Goal: Task Accomplishment & Management: Use online tool/utility

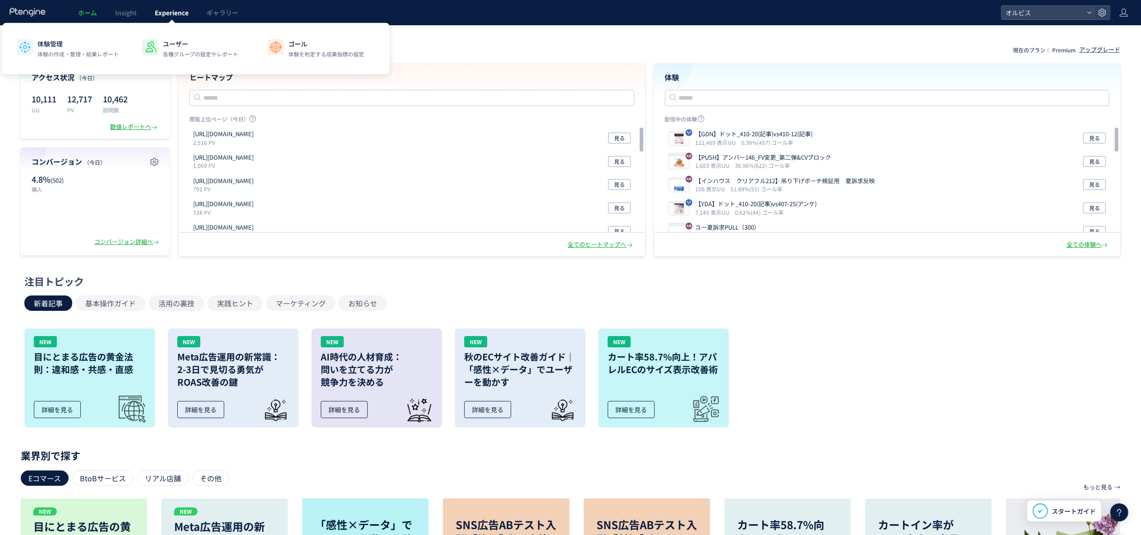
click at [179, 16] on span "Experience" at bounding box center [172, 12] width 34 height 9
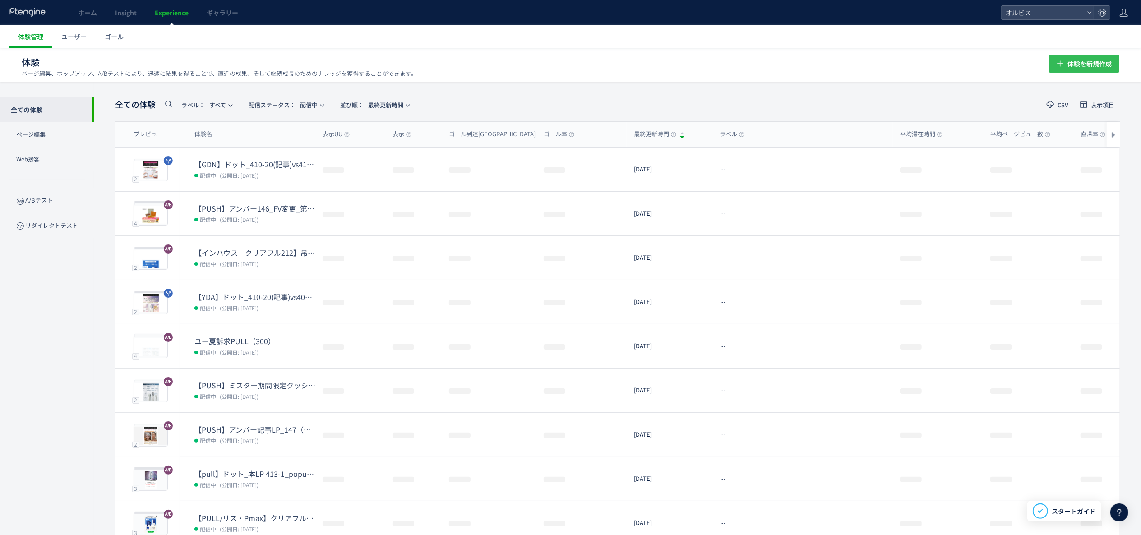
click at [1079, 67] on span "体験を新規作成" at bounding box center [1090, 64] width 44 height 18
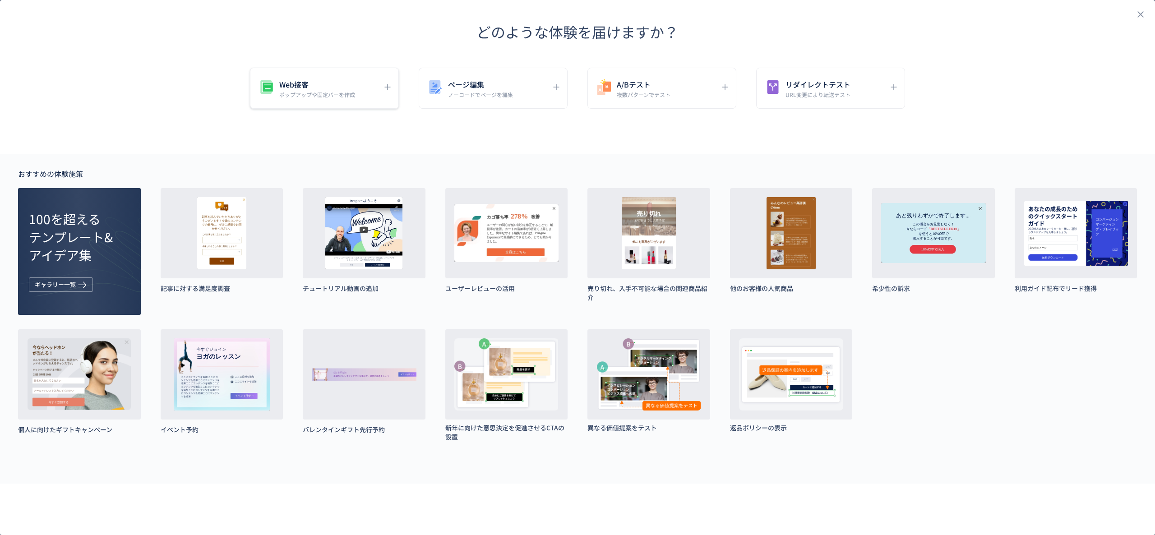
click at [352, 105] on div "Web接客 ポップアップや固定バーを作成" at bounding box center [324, 88] width 149 height 41
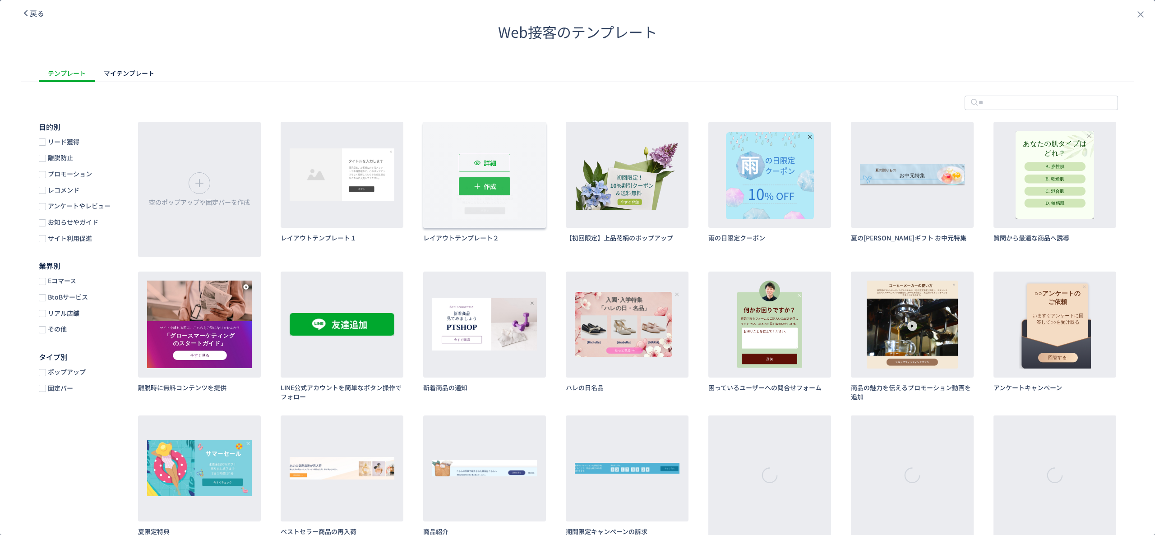
click at [496, 187] on span "作成" at bounding box center [490, 186] width 13 height 18
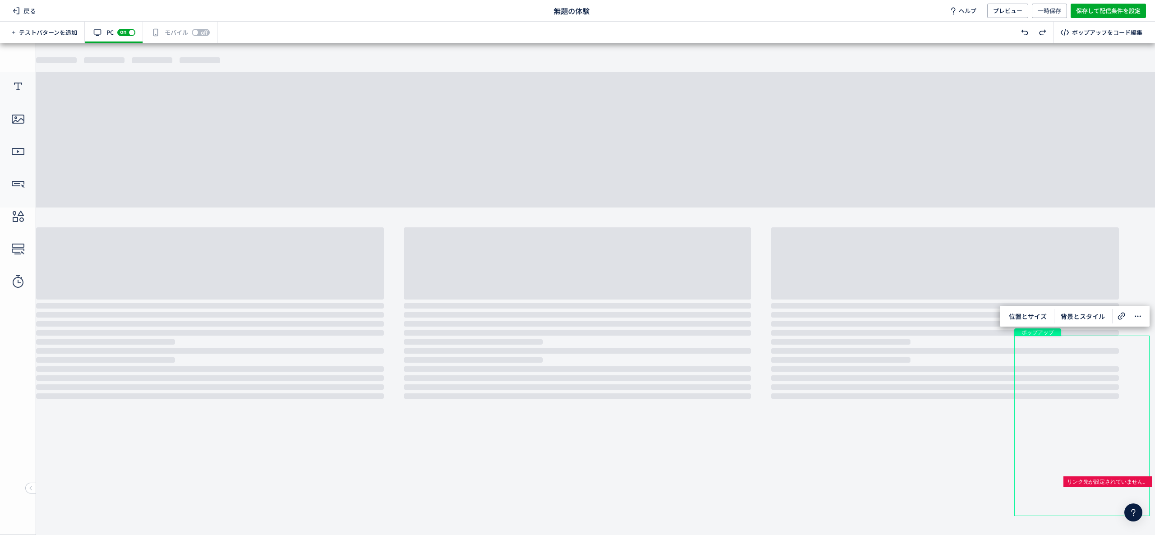
click at [194, 33] on div "off on" at bounding box center [201, 32] width 18 height 9
click at [172, 33] on div "有効な編集箇所が確認されません モバイル off on" at bounding box center [180, 33] width 74 height 22
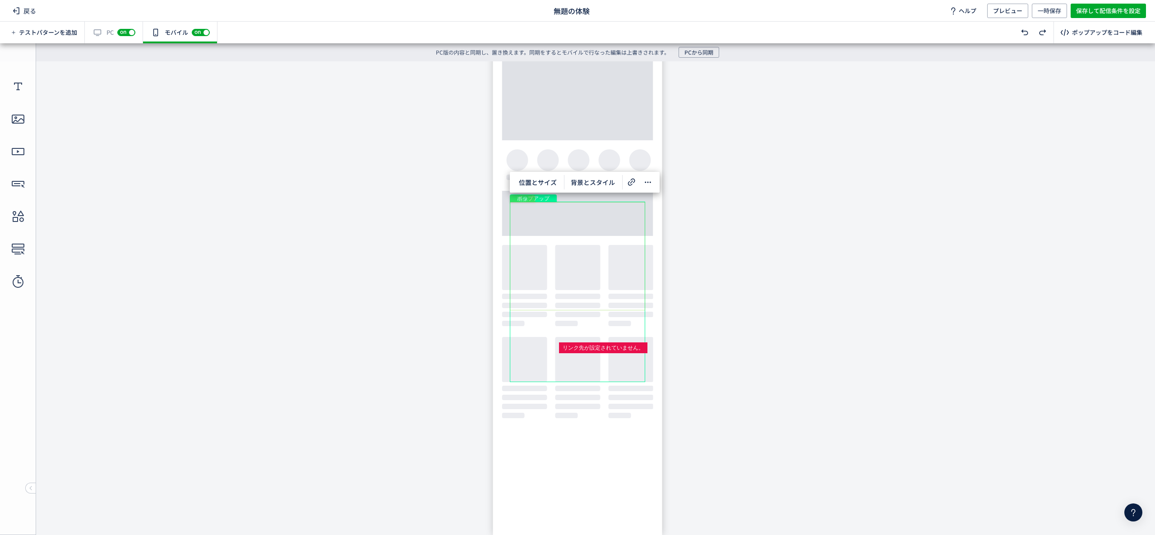
click at [564, 233] on div "画像" at bounding box center [577, 256] width 135 height 108
click at [540, 181] on span "画像変更" at bounding box center [532, 183] width 36 height 14
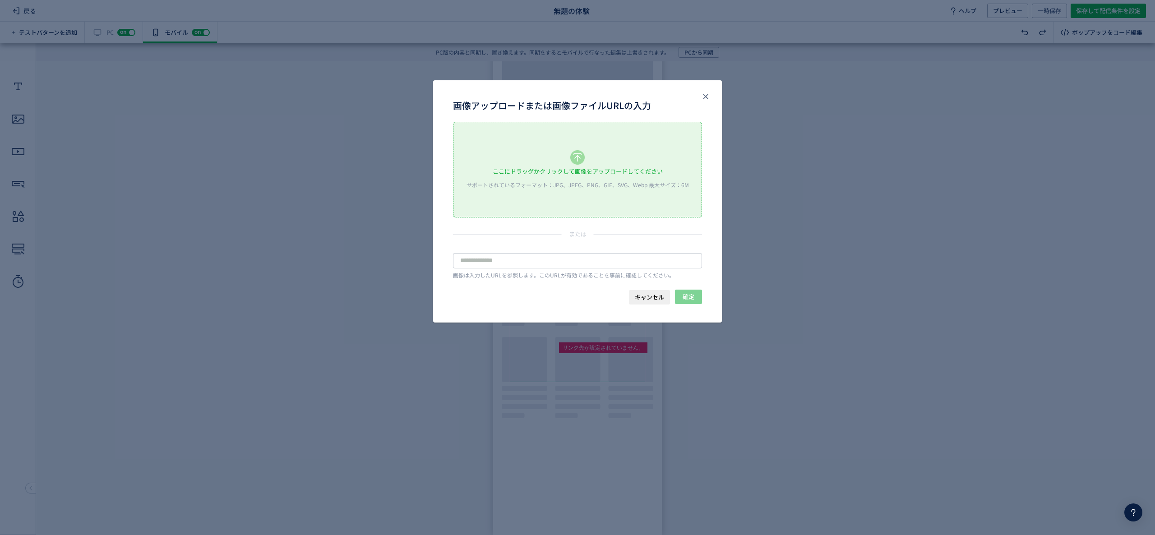
click at [540, 181] on div "サポートされているフォーマット：JPG、JPEG、PNG、GIF、SVG、Webp 最大サイズ：6M" at bounding box center [577, 185] width 231 height 8
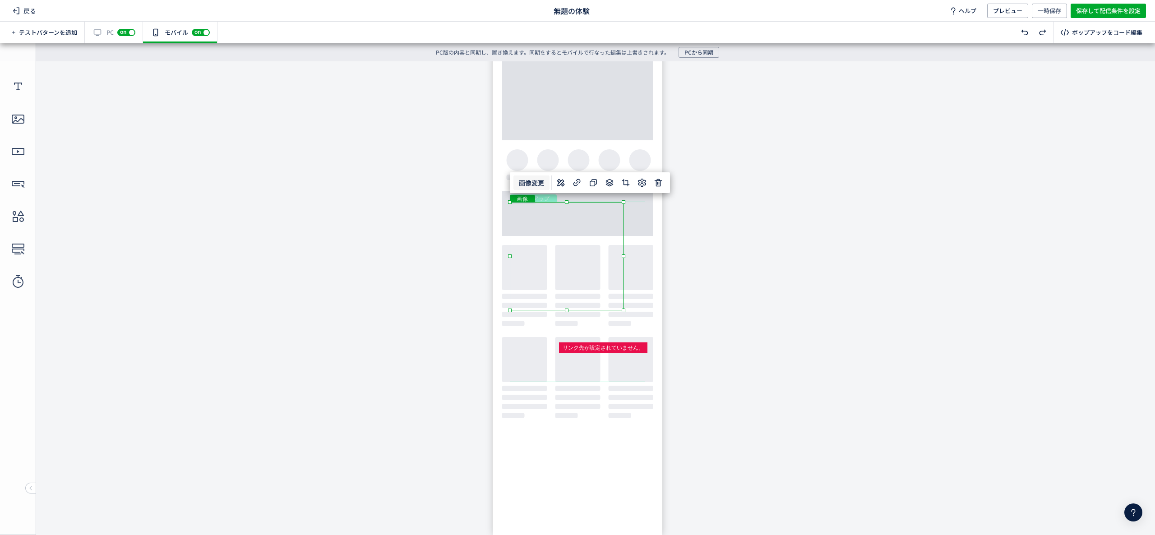
click at [638, 294] on div "ポップアップ" at bounding box center [577, 292] width 135 height 181
click at [555, 187] on span "位置とサイズ" at bounding box center [538, 182] width 49 height 14
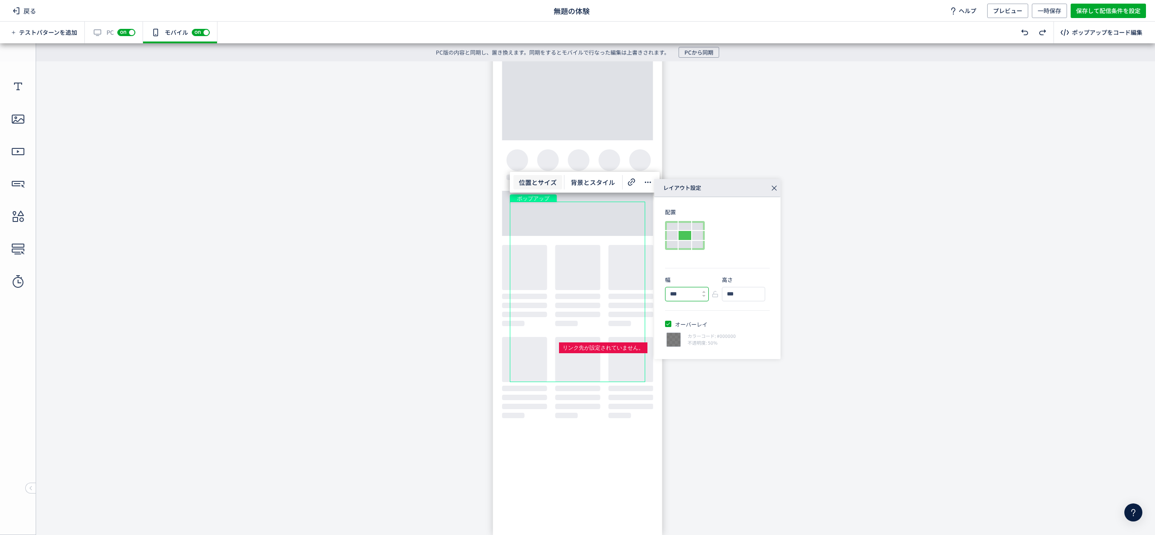
drag, startPoint x: 674, startPoint y: 296, endPoint x: 667, endPoint y: 296, distance: 6.8
click at [667, 296] on input "***" at bounding box center [684, 294] width 36 height 14
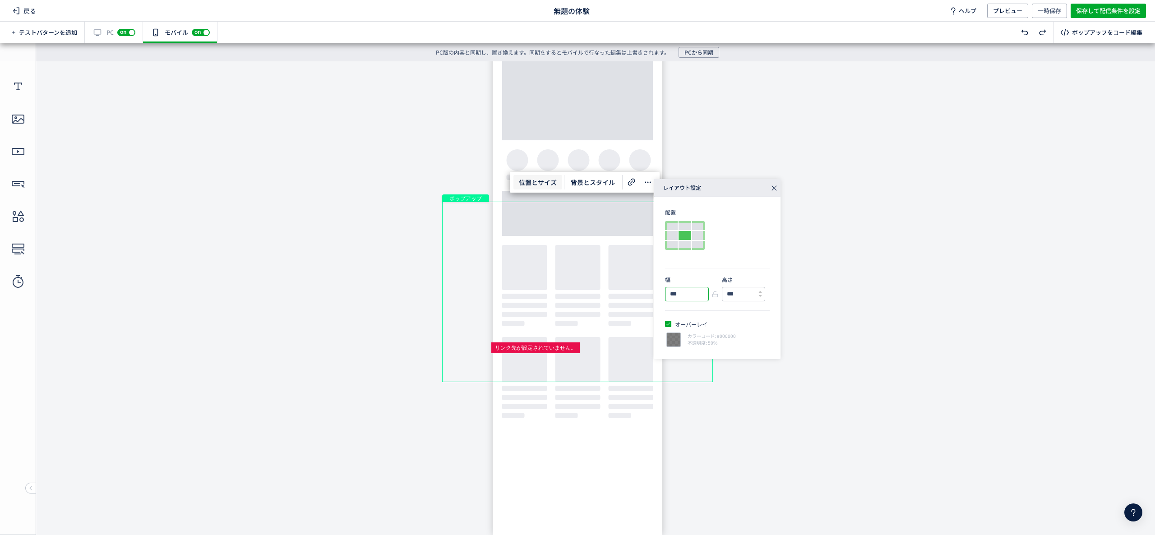
type input "***"
drag, startPoint x: 730, startPoint y: 292, endPoint x: 723, endPoint y: 292, distance: 6.8
click at [723, 292] on input "***" at bounding box center [741, 294] width 36 height 14
type input "***"
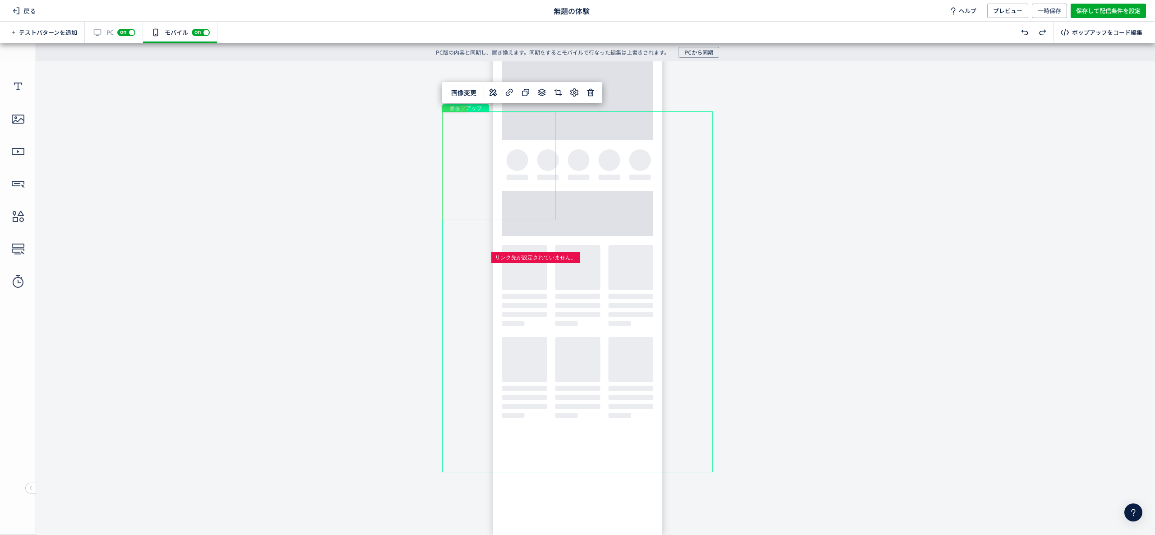
click at [548, 134] on div "画像" at bounding box center [499, 166] width 114 height 108
click at [547, 229] on div "テキスト" at bounding box center [510, 228] width 118 height 11
click at [546, 246] on div "テキスト" at bounding box center [511, 251] width 118 height 26
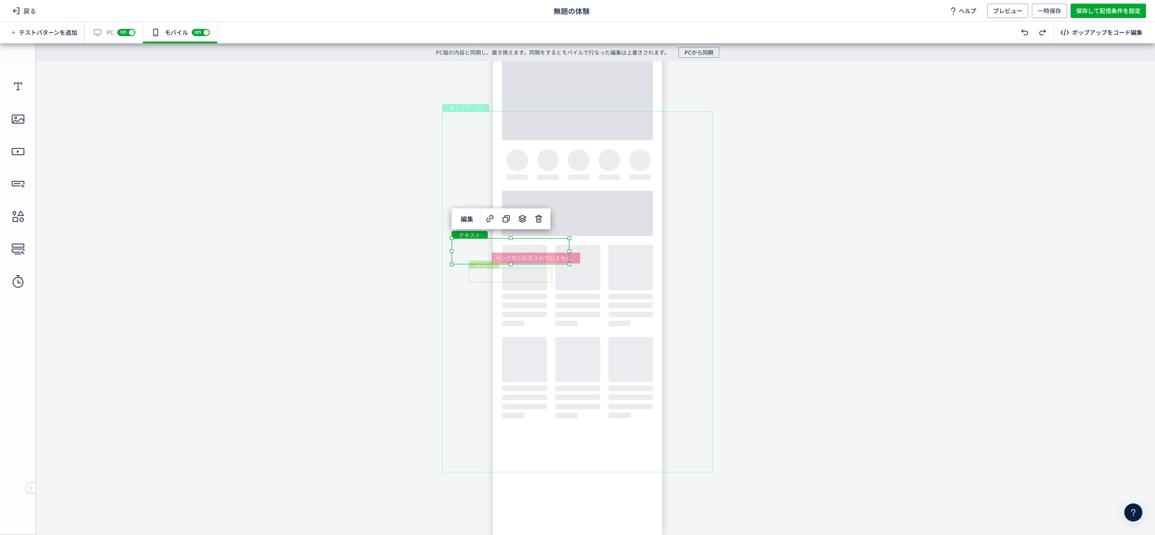
click at [542, 279] on div "ボタン" at bounding box center [510, 275] width 83 height 14
click at [450, 249] on div "ポップアップ" at bounding box center [577, 291] width 271 height 361
click at [486, 255] on div "テキスト" at bounding box center [511, 251] width 118 height 26
click at [539, 229] on div "テキスト" at bounding box center [510, 228] width 118 height 11
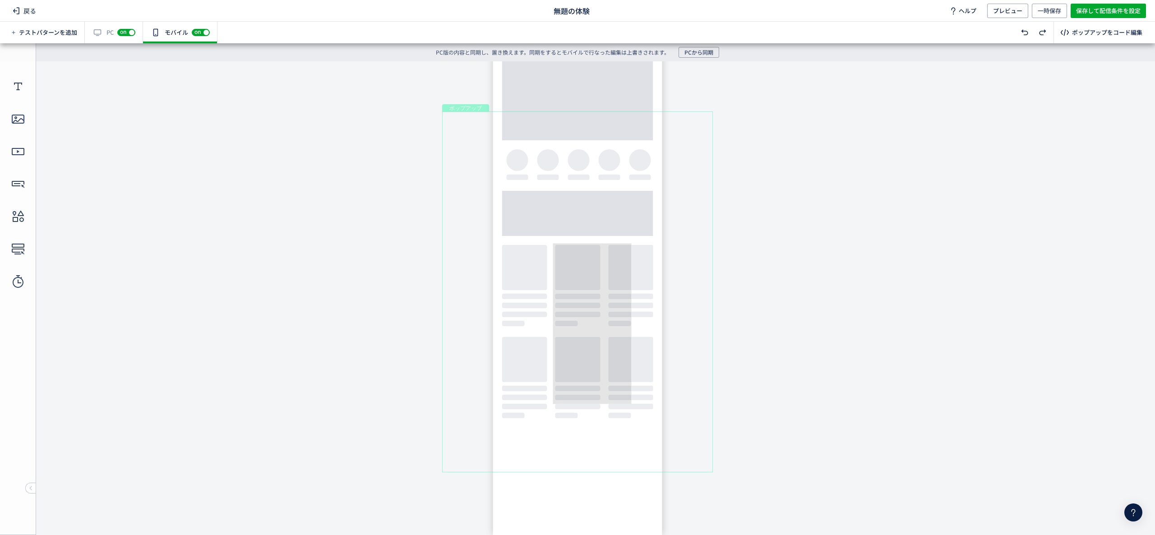
drag, startPoint x: 548, startPoint y: 232, endPoint x: 631, endPoint y: 405, distance: 191.6
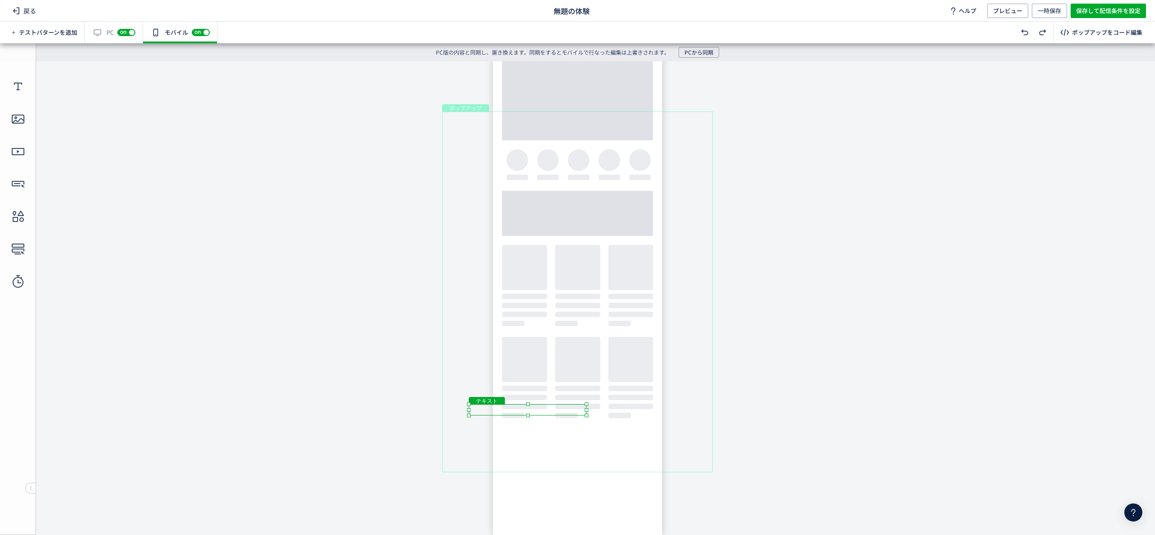
drag, startPoint x: 531, startPoint y: 231, endPoint x: 582, endPoint y: 426, distance: 201.4
click at [582, 426] on body "undefined ポップアップ undefined ポップアップ クローズボタン テキスト 画像" at bounding box center [577, 291] width 1155 height 460
click at [495, 167] on div "画像" at bounding box center [499, 166] width 114 height 108
drag, startPoint x: 557, startPoint y: 220, endPoint x: 875, endPoint y: 503, distance: 425.2
click at [875, 503] on body "undefined ポップアップ undefined ポップアップ クローズボタン テキスト 画像" at bounding box center [577, 291] width 1155 height 460
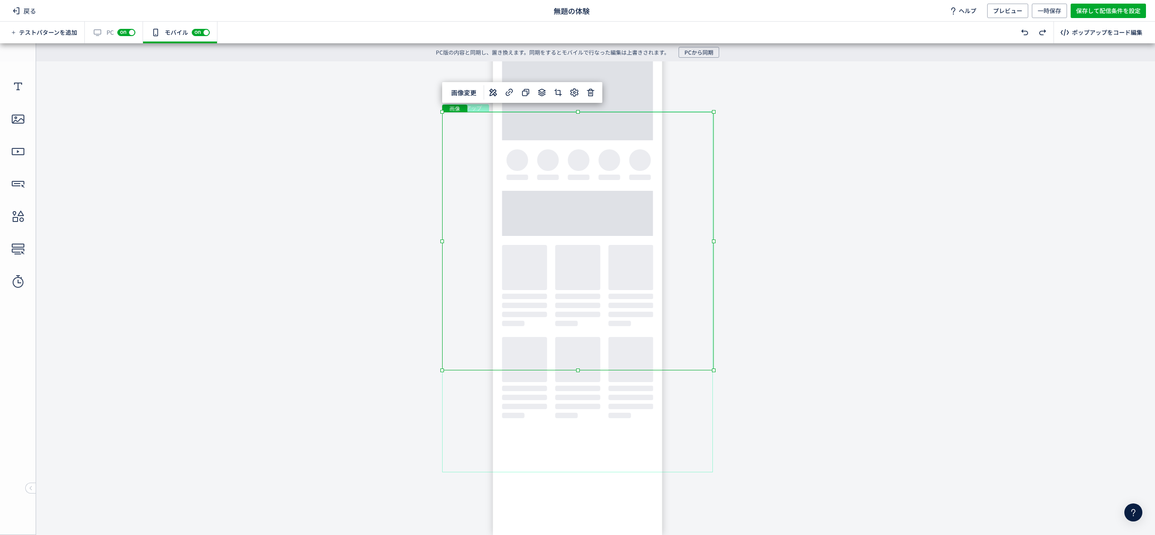
click at [703, 119] on div "画像" at bounding box center [578, 241] width 272 height 259
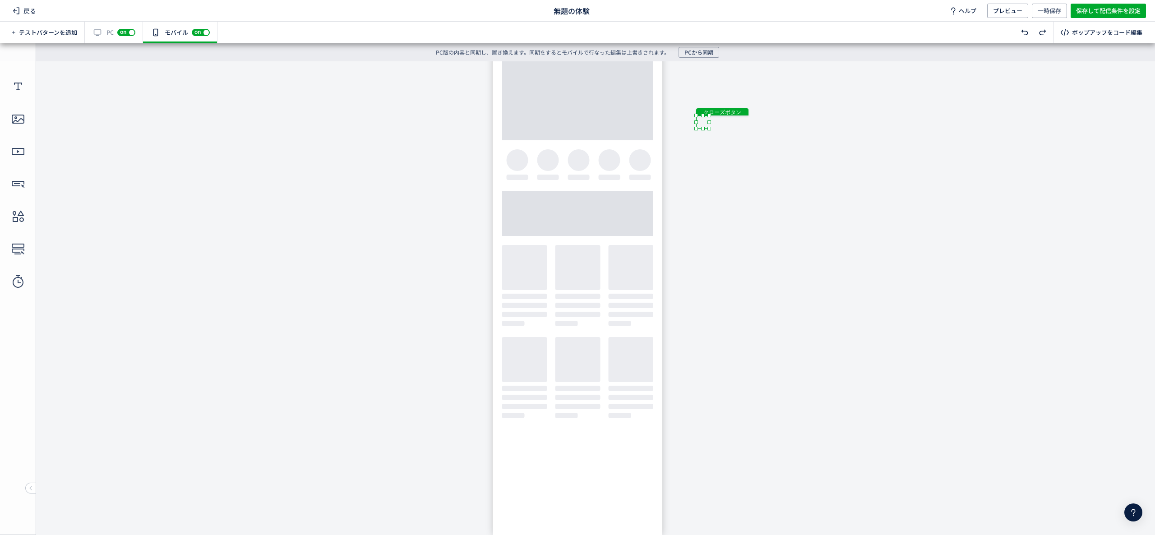
drag, startPoint x: 700, startPoint y: 125, endPoint x: 690, endPoint y: 140, distance: 17.9
click at [690, 140] on body "undefined ポップアップ undefined ポップアップ クローズボタン テキスト 画像" at bounding box center [577, 291] width 1155 height 460
click at [779, 171] on body "undefined ポップアップ undefined ポップアップ クローズボタン テキスト 画像" at bounding box center [577, 291] width 1155 height 460
click at [702, 121] on div "画像" at bounding box center [578, 241] width 272 height 259
click at [719, 95] on span "編集" at bounding box center [711, 96] width 23 height 14
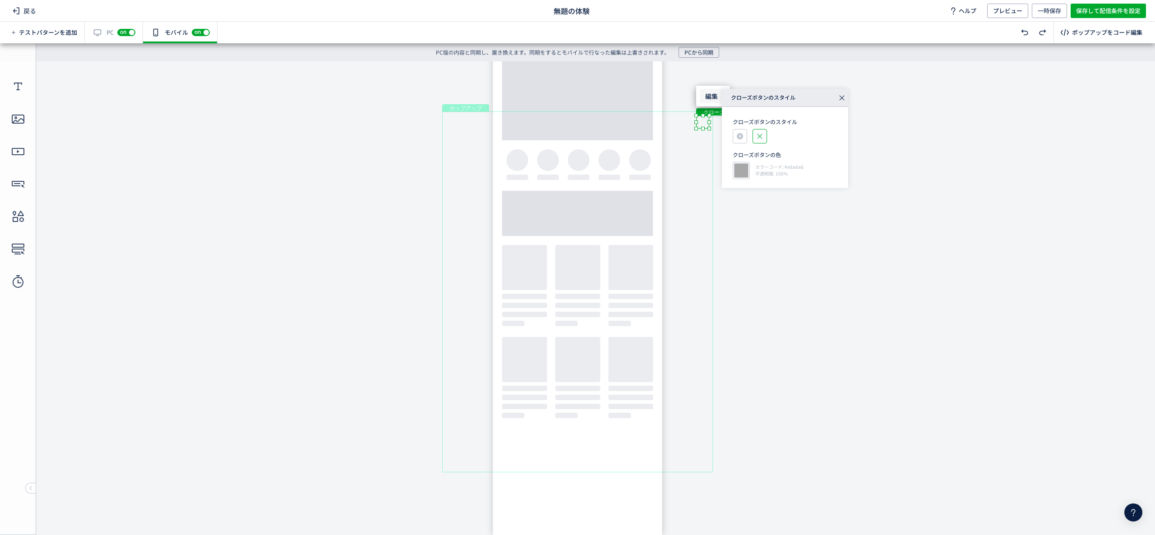
click at [744, 169] on div at bounding box center [741, 170] width 17 height 17
type input "******"
type input "***"
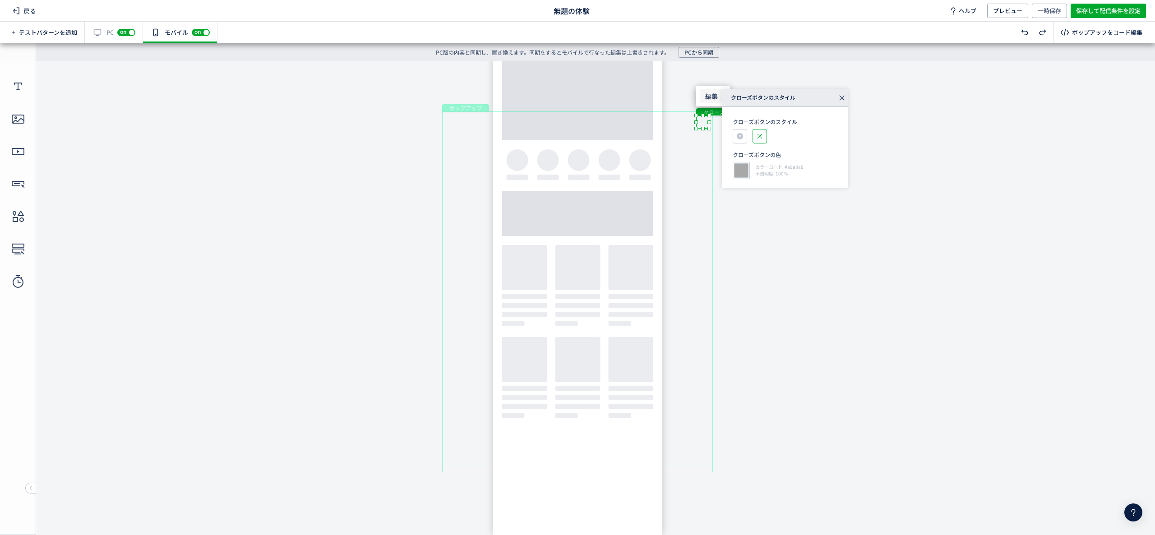
type input "****"
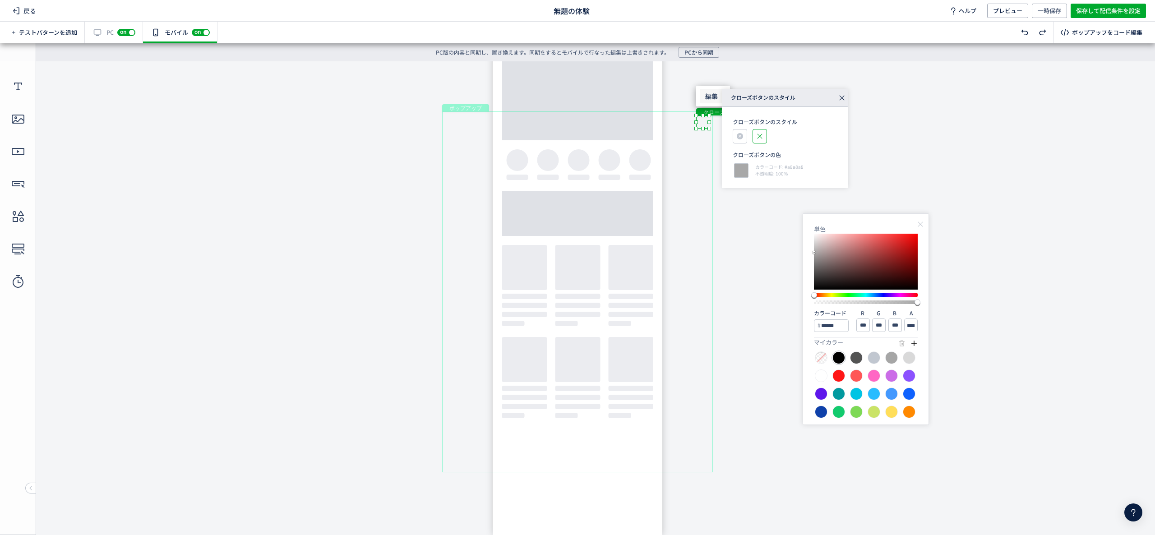
click at [838, 359] on div at bounding box center [839, 358] width 13 height 13
type input "******"
type input "*"
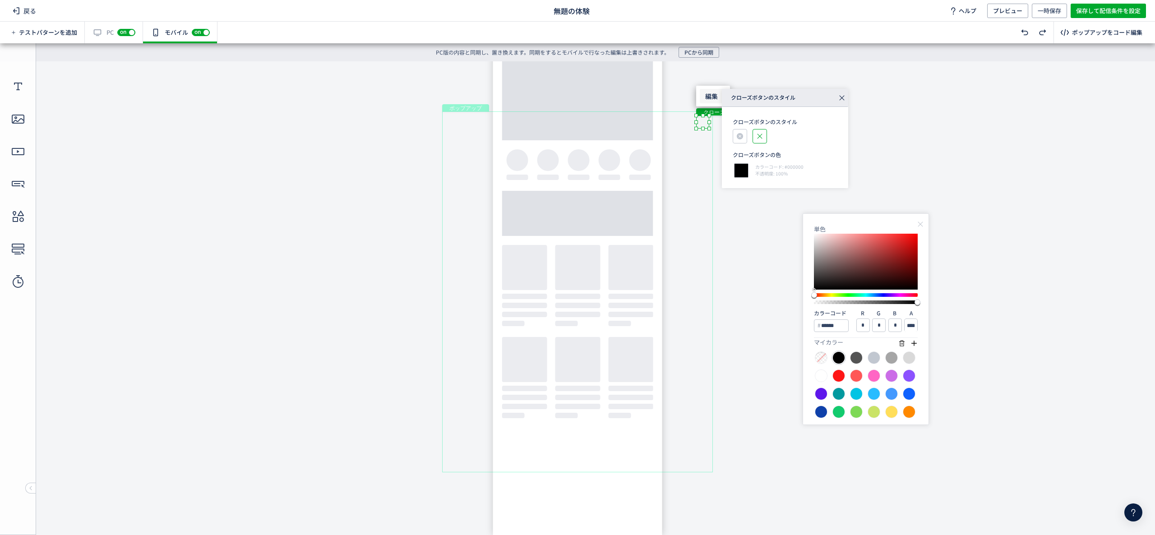
click at [745, 291] on body "undefined ポップアップ undefined ポップアップ クローズボタン テキスト 画像" at bounding box center [577, 291] width 1155 height 460
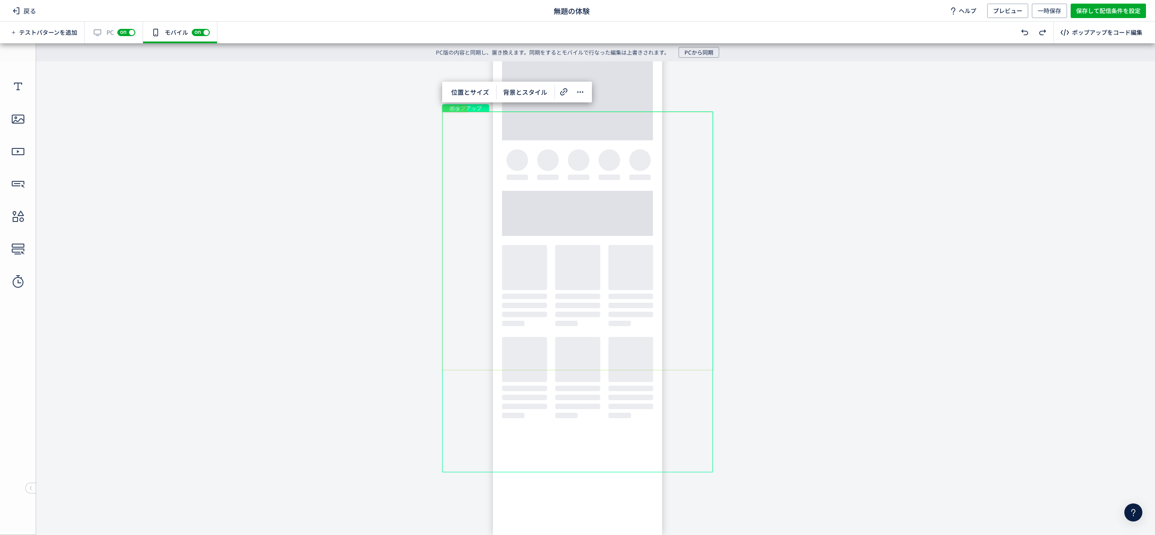
click at [703, 122] on div "画像" at bounding box center [578, 241] width 272 height 259
click at [705, 121] on body "undefined ポップアップ undefined ポップアップ クローズボタン テキスト 画像" at bounding box center [577, 291] width 1155 height 460
click at [760, 174] on body "undefined ポップアップ undefined ポップアップ クローズボタン テキスト 画像" at bounding box center [577, 291] width 1155 height 460
click at [584, 413] on div "テキスト" at bounding box center [561, 415] width 118 height 11
drag, startPoint x: 603, startPoint y: 413, endPoint x: 556, endPoint y: 394, distance: 50.8
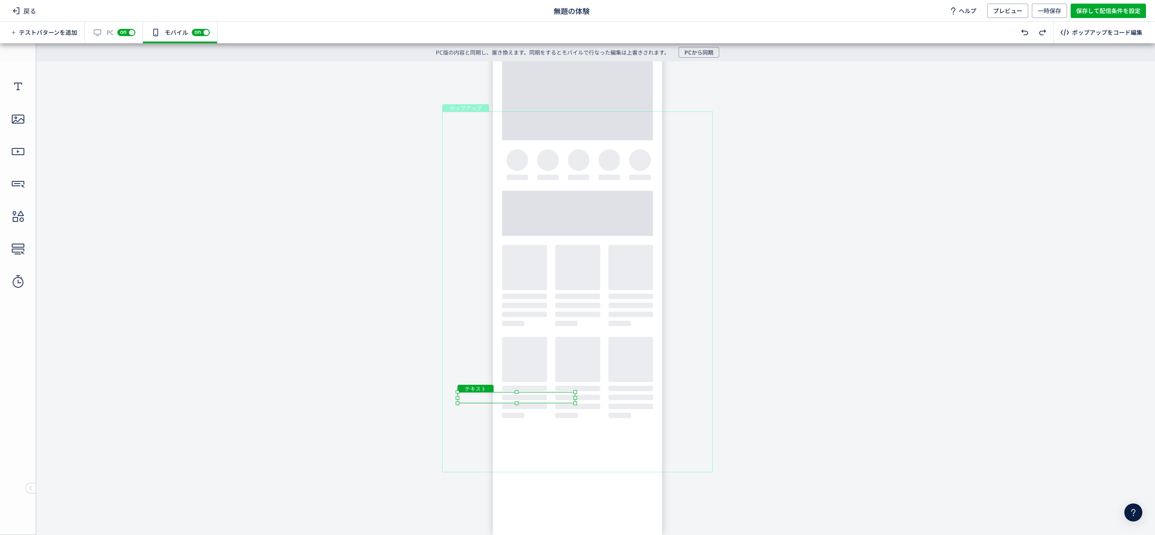
click at [556, 394] on div "テキスト" at bounding box center [517, 397] width 118 height 11
click at [535, 397] on div "テキスト" at bounding box center [517, 397] width 118 height 11
click at [524, 397] on div "テキスト" at bounding box center [517, 397] width 118 height 11
click at [575, 403] on div "テキスト" at bounding box center [517, 397] width 118 height 11
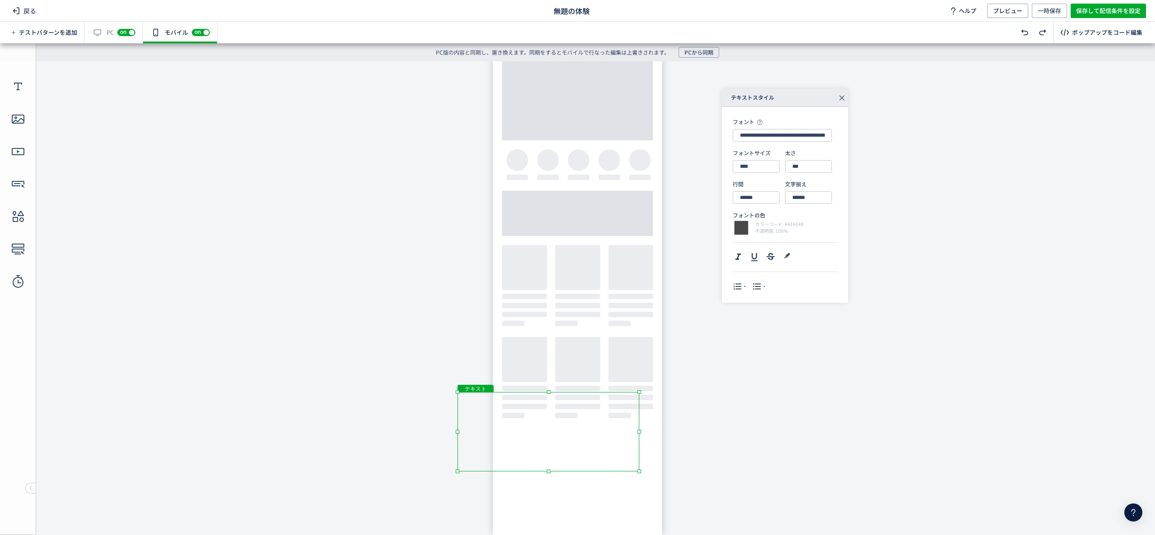
drag, startPoint x: 579, startPoint y: 435, endPoint x: 720, endPoint y: 439, distance: 141.8
click at [720, 439] on body "undefined ポップアップ undefined ポップアップ クローズボタン テキスト 画像" at bounding box center [577, 291] width 1155 height 460
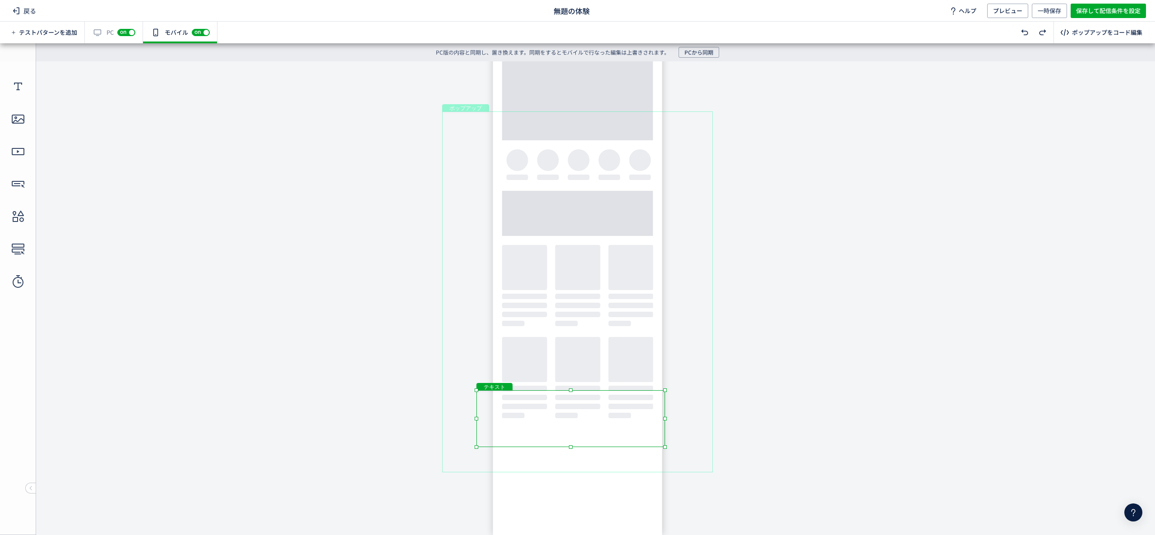
drag, startPoint x: 599, startPoint y: 395, endPoint x: 640, endPoint y: 393, distance: 40.7
click at [640, 393] on div "テキスト" at bounding box center [571, 418] width 189 height 57
click at [600, 415] on div "テキスト" at bounding box center [571, 418] width 189 height 57
click at [593, 417] on div "テキスト" at bounding box center [571, 418] width 189 height 57
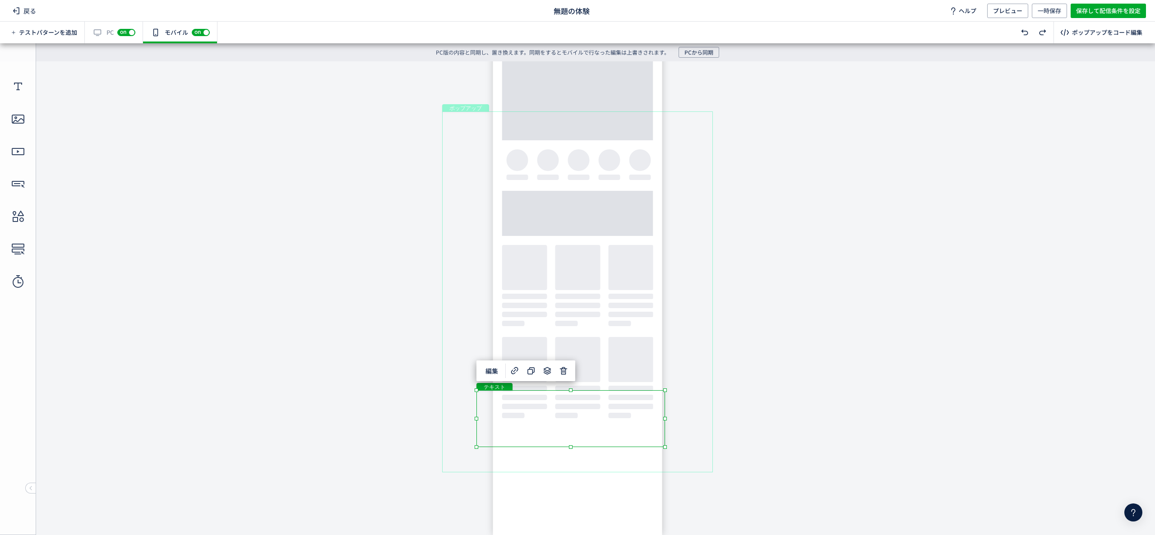
click at [594, 422] on div "テキスト" at bounding box center [571, 418] width 189 height 57
click at [665, 447] on div "テキスト" at bounding box center [571, 418] width 189 height 57
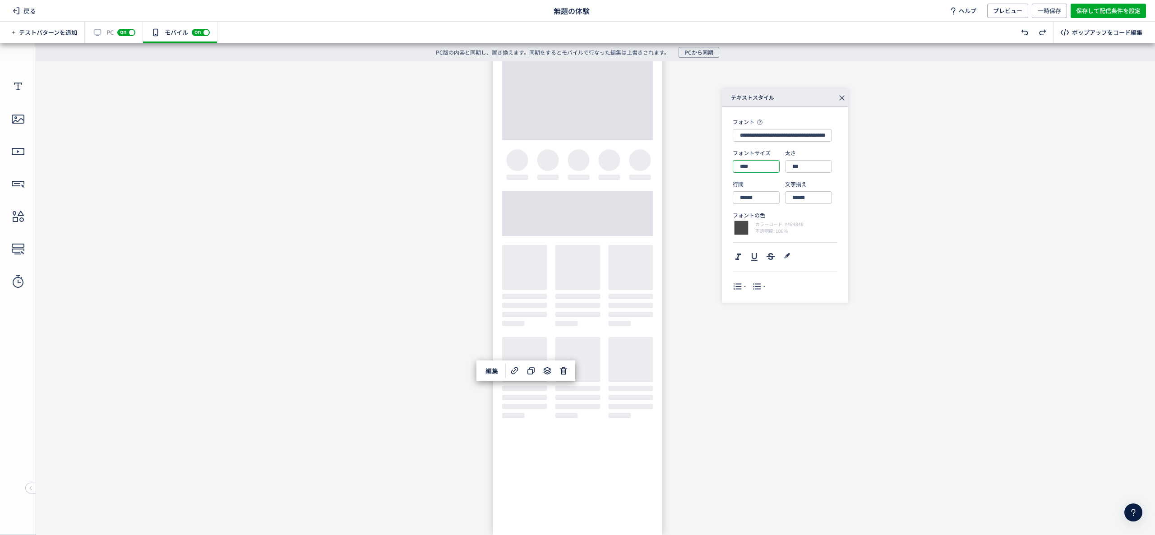
drag, startPoint x: 746, startPoint y: 167, endPoint x: 726, endPoint y: 163, distance: 20.6
click at [726, 163] on div "**********" at bounding box center [785, 205] width 126 height 196
type input "****"
drag, startPoint x: 657, startPoint y: 404, endPoint x: 672, endPoint y: 388, distance: 22.0
click at [672, 388] on div "テキスト" at bounding box center [578, 417] width 189 height 76
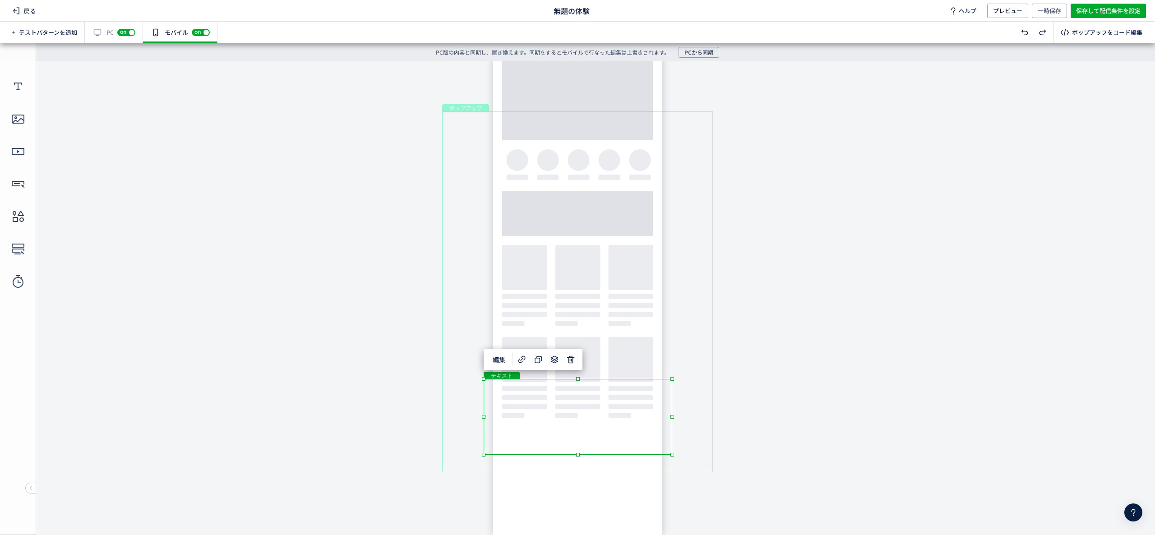
click at [626, 403] on div "テキスト" at bounding box center [578, 417] width 189 height 76
click at [624, 388] on div "テキスト" at bounding box center [578, 417] width 189 height 76
click at [672, 455] on div "テキスト" at bounding box center [578, 417] width 189 height 76
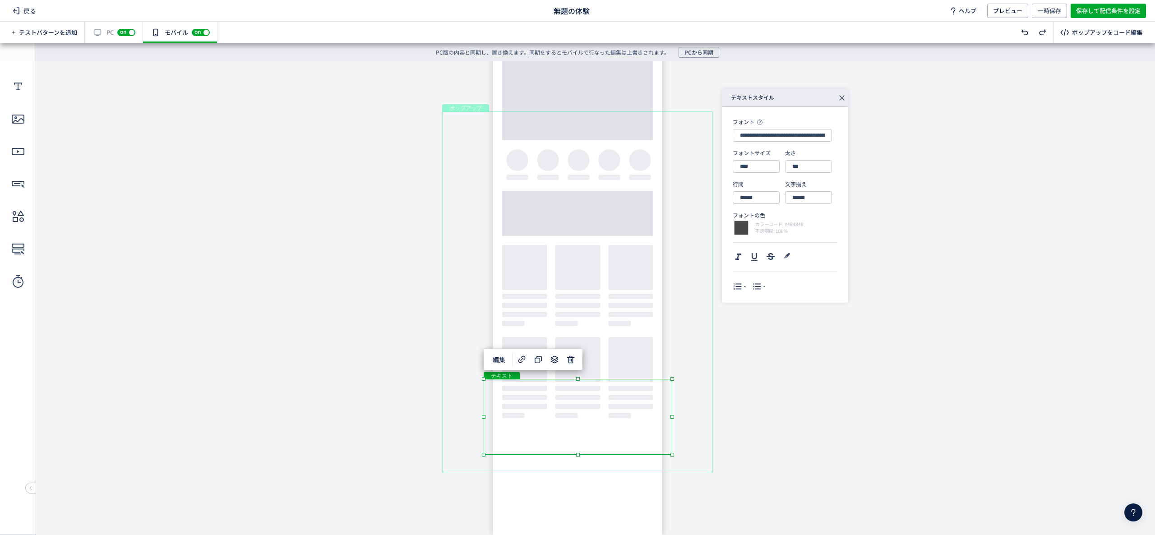
click at [852, 366] on body "undefined ポップアップ undefined ポップアップ クローズボタン テキスト 画像" at bounding box center [577, 291] width 1155 height 460
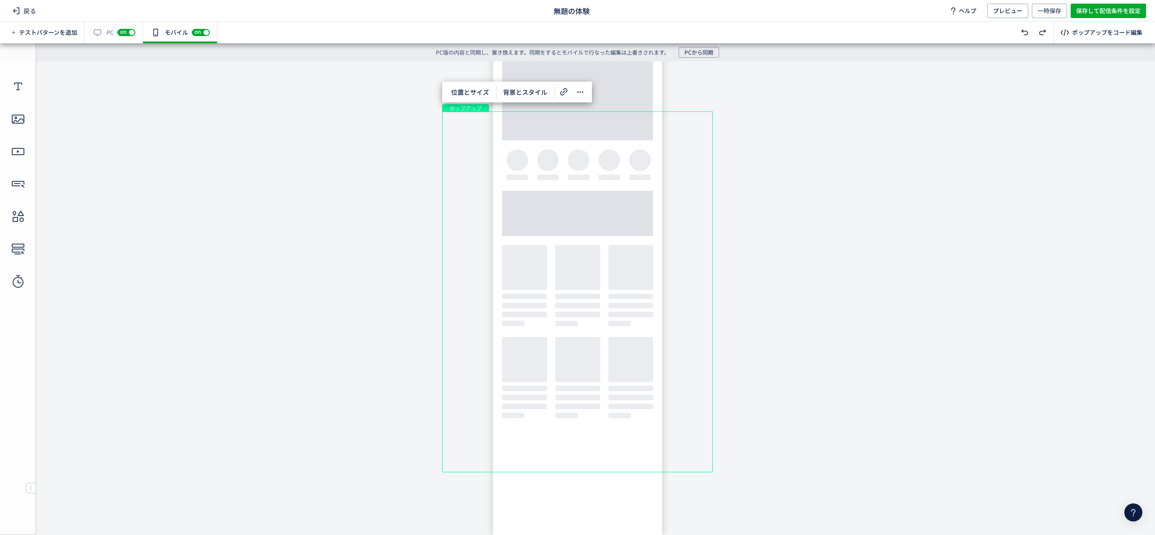
click at [227, 367] on body "undefined ポップアップ undefined ポップアップ クローズボタン テキスト 画像" at bounding box center [577, 291] width 1155 height 460
click at [290, 247] on body "undefined ポップアップ undefined ポップアップ クローズボタン テキスト 画像" at bounding box center [577, 291] width 1155 height 460
click at [996, 223] on body "undefined ポップアップ undefined ポップアップ クローズボタン テキスト 画像" at bounding box center [577, 291] width 1155 height 460
click at [595, 438] on div "テキスト" at bounding box center [578, 417] width 189 height 76
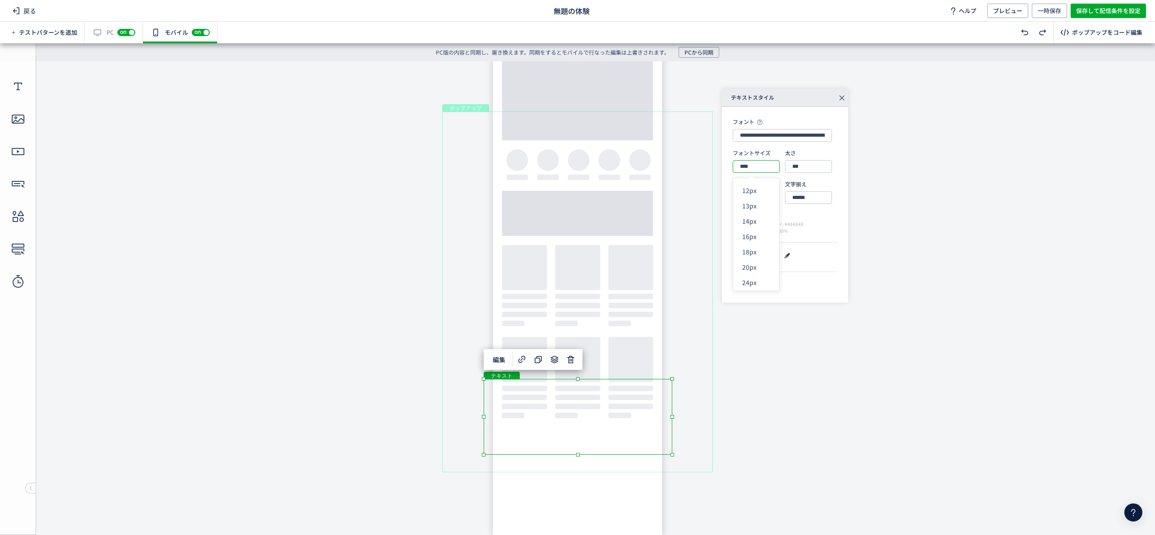
click at [744, 169] on input "****" at bounding box center [756, 166] width 47 height 13
type input "****"
click at [947, 202] on div "**********" at bounding box center [881, 196] width 318 height 214
click at [587, 417] on div "テキスト" at bounding box center [578, 417] width 189 height 76
click at [578, 405] on div "テキスト" at bounding box center [578, 417] width 189 height 76
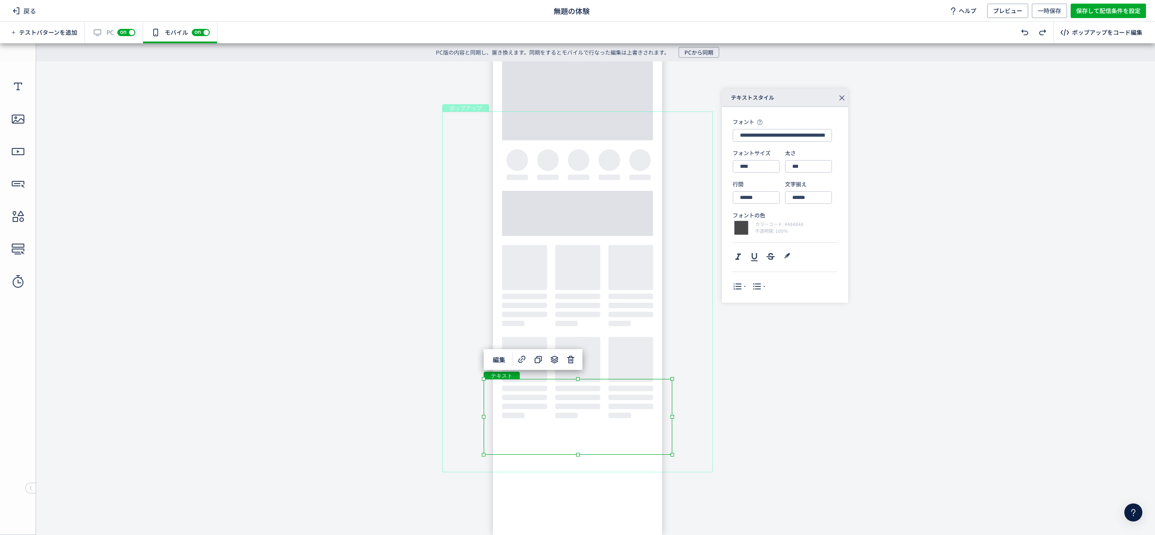
click at [584, 387] on div "テキスト" at bounding box center [578, 417] width 189 height 76
click at [672, 455] on div "テキスト" at bounding box center [578, 417] width 189 height 76
click at [746, 165] on input "****" at bounding box center [756, 166] width 47 height 13
type input "****"
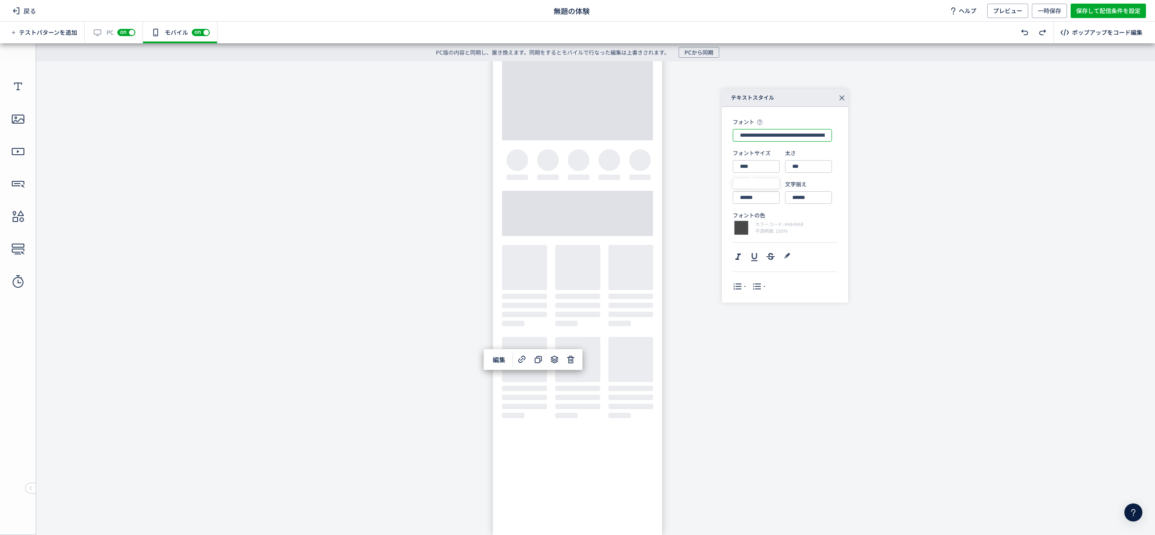
click at [801, 135] on input "**********" at bounding box center [782, 135] width 99 height 13
click at [675, 409] on div "ポップアップ" at bounding box center [577, 291] width 271 height 361
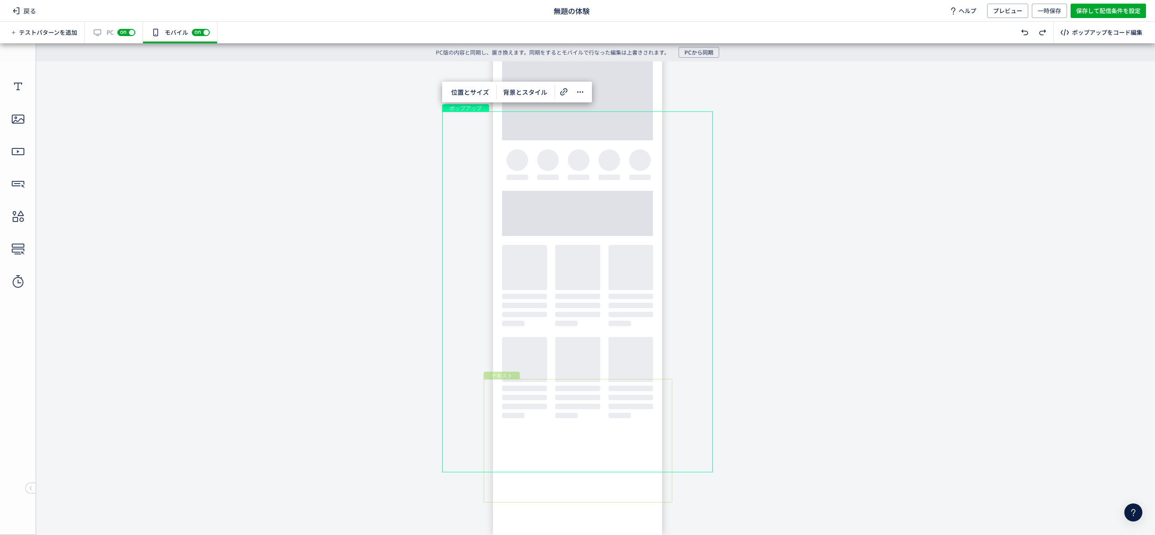
click at [670, 409] on div "テキスト" at bounding box center [578, 441] width 189 height 124
drag, startPoint x: 676, startPoint y: 442, endPoint x: 770, endPoint y: 440, distance: 93.9
click at [770, 440] on body "undefined ポップアップ undefined ポップアップ クローズボタン テキスト 画像" at bounding box center [577, 291] width 1155 height 460
drag, startPoint x: 651, startPoint y: 381, endPoint x: 636, endPoint y: 379, distance: 15.1
click at [636, 379] on div "テキスト" at bounding box center [584, 421] width 229 height 88
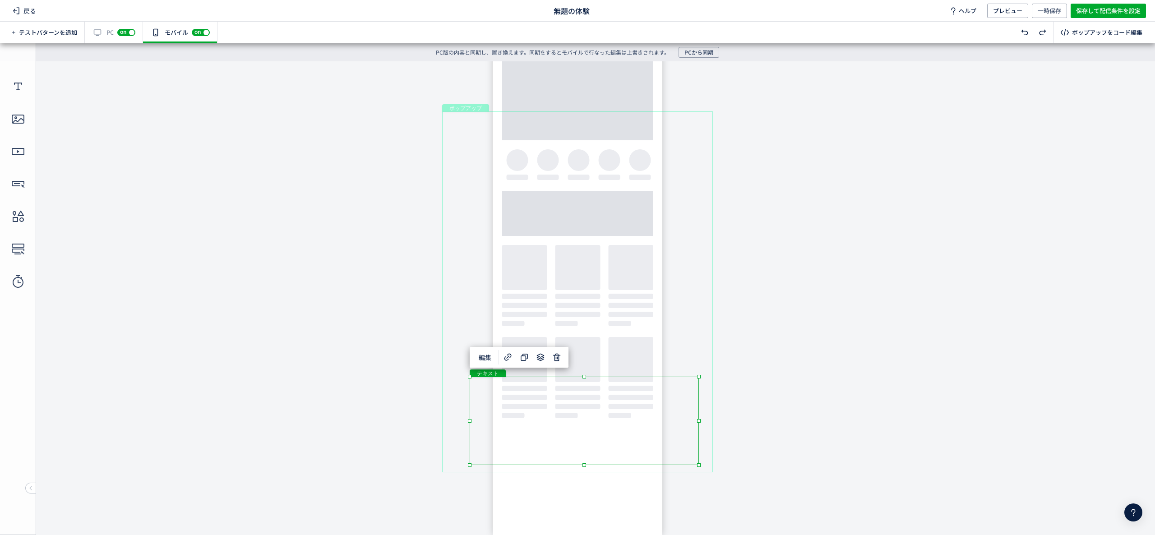
click at [930, 294] on body "undefined ポップアップ undefined ポップアップ クローズボタン テキスト 画像" at bounding box center [577, 291] width 1155 height 460
click at [673, 377] on div "テキスト" at bounding box center [584, 421] width 229 height 88
drag, startPoint x: 672, startPoint y: 378, endPoint x: 661, endPoint y: 379, distance: 11.3
click at [661, 379] on div "テキスト" at bounding box center [577, 421] width 229 height 88
click at [871, 324] on body "undefined ポップアップ undefined ポップアップ クローズボタン テキスト 画像" at bounding box center [577, 291] width 1155 height 460
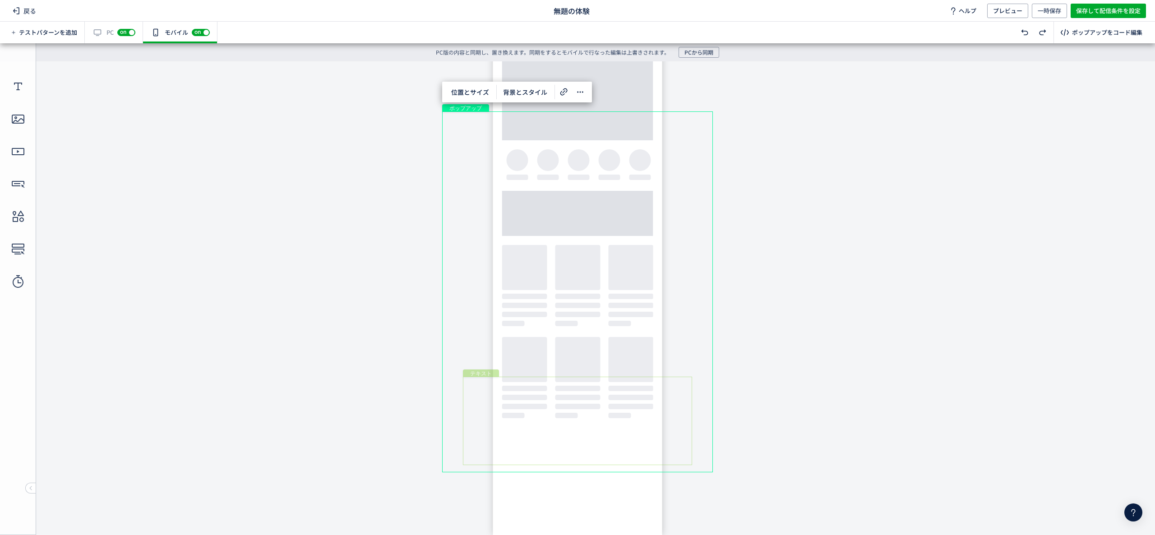
click at [585, 409] on div "テキスト" at bounding box center [577, 421] width 229 height 88
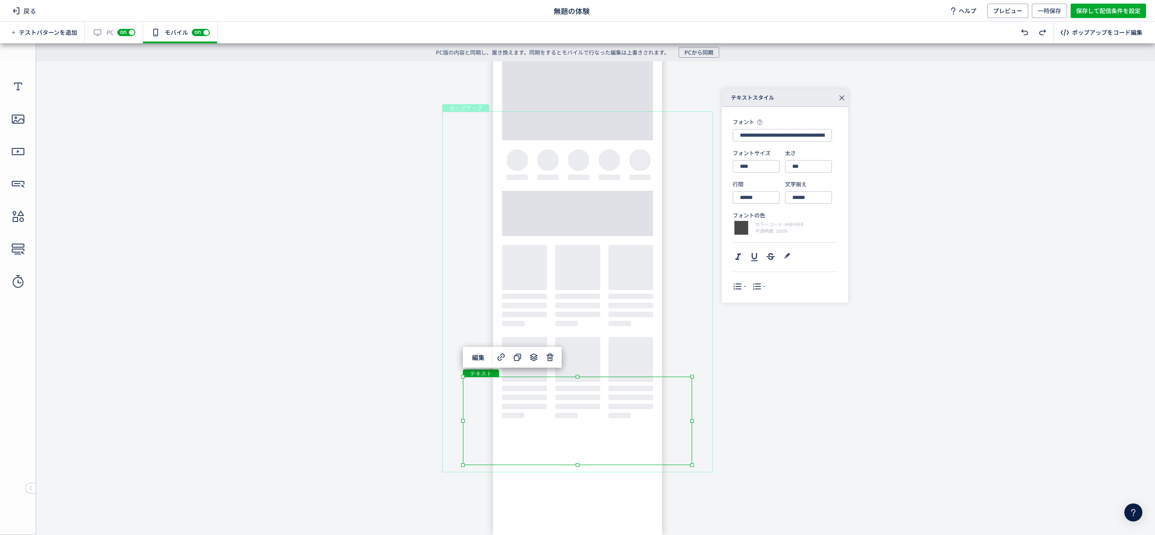
click at [591, 395] on div "テキスト" at bounding box center [577, 421] width 229 height 88
click at [587, 388] on div "テキスト" at bounding box center [577, 421] width 229 height 88
click at [589, 390] on div "テキスト" at bounding box center [577, 421] width 229 height 88
click at [586, 416] on div "テキスト" at bounding box center [577, 421] width 229 height 88
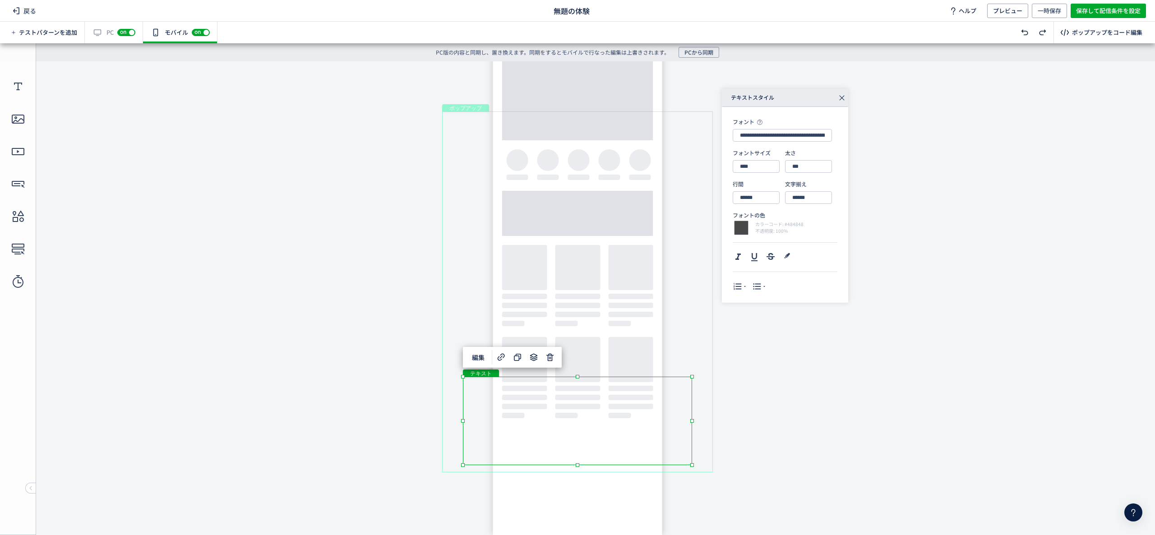
click at [586, 416] on div "テキスト" at bounding box center [577, 421] width 229 height 88
click at [588, 419] on div "テキスト" at bounding box center [577, 421] width 229 height 88
click at [589, 420] on div "テキスト" at bounding box center [577, 421] width 229 height 88
click at [589, 422] on div "テキスト" at bounding box center [577, 421] width 229 height 88
click at [569, 419] on div "テキスト" at bounding box center [577, 421] width 229 height 88
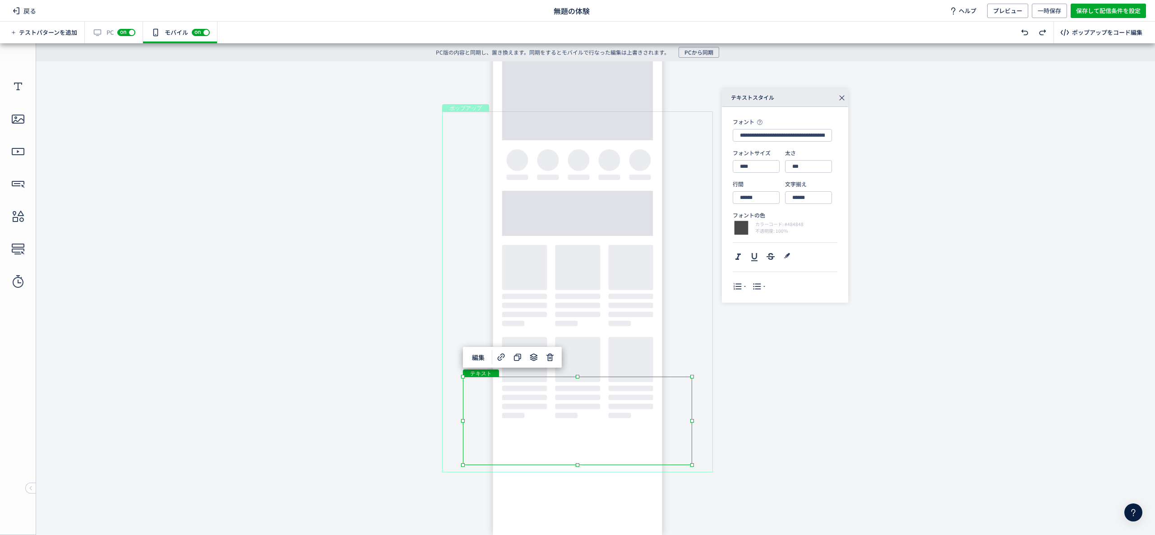
click at [569, 419] on div "テキスト" at bounding box center [577, 421] width 229 height 88
click at [692, 465] on div "テキスト" at bounding box center [577, 421] width 229 height 88
drag, startPoint x: 751, startPoint y: 201, endPoint x: 724, endPoint y: 198, distance: 27.3
click at [724, 198] on div "**********" at bounding box center [785, 205] width 126 height 196
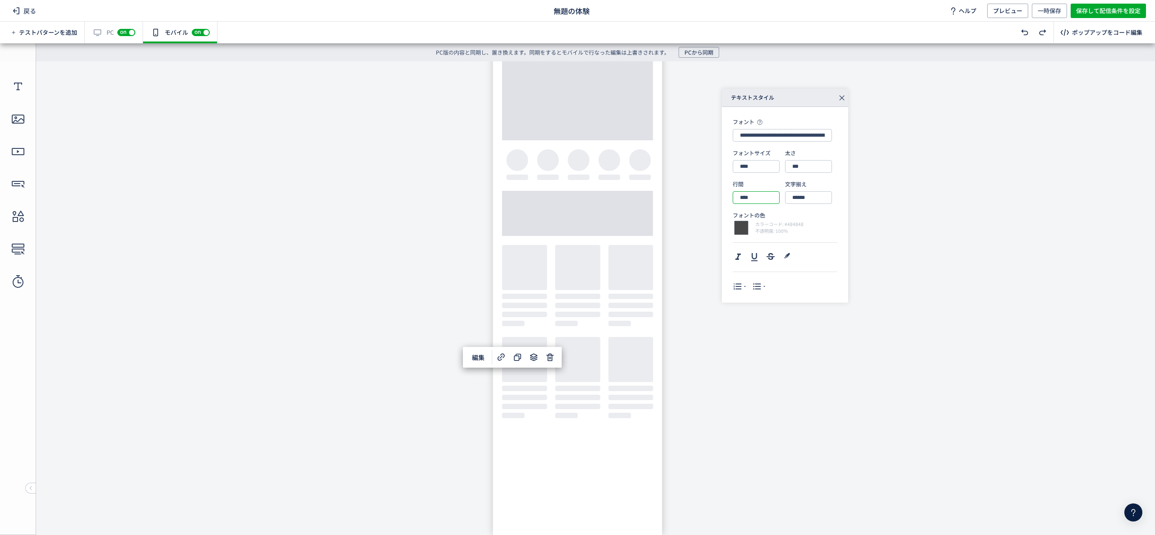
type input "****"
click at [565, 428] on div "テキスト" at bounding box center [577, 411] width 229 height 68
drag, startPoint x: 634, startPoint y: 437, endPoint x: 633, endPoint y: 442, distance: 5.0
click at [633, 442] on div "テキスト" at bounding box center [577, 414] width 229 height 68
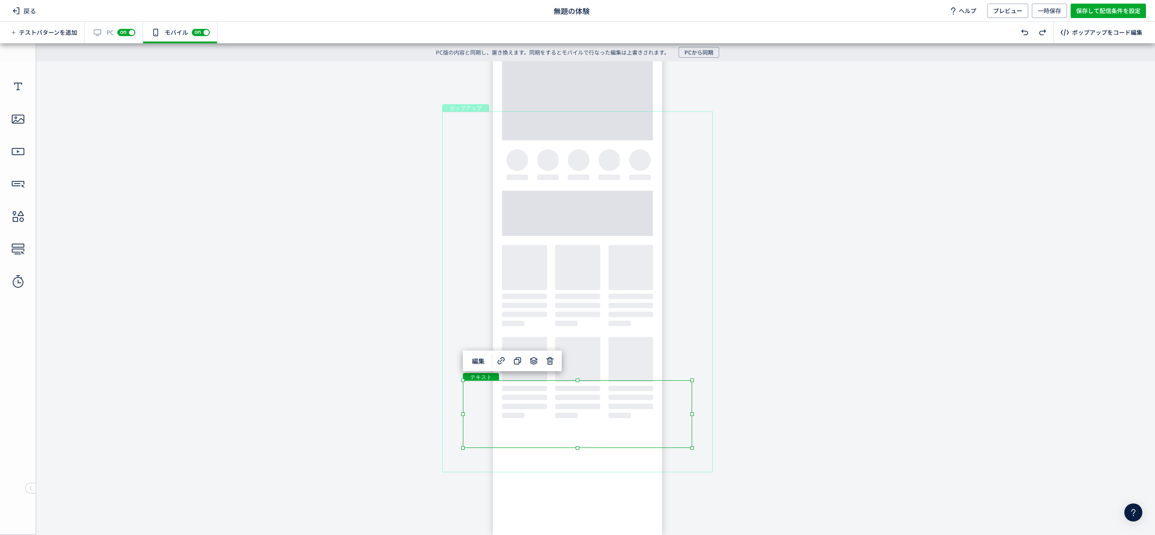
click at [911, 397] on body "undefined ポップアップ undefined ポップアップ クローズボタン テキスト 画像" at bounding box center [577, 291] width 1155 height 460
click at [910, 396] on body "undefined ポップアップ undefined ポップアップ クローズボタン テキスト 画像" at bounding box center [577, 291] width 1155 height 460
click at [651, 386] on div "テキスト" at bounding box center [577, 414] width 229 height 68
drag, startPoint x: 652, startPoint y: 386, endPoint x: 652, endPoint y: 396, distance: 9.9
click at [652, 396] on div "テキスト" at bounding box center [577, 418] width 229 height 68
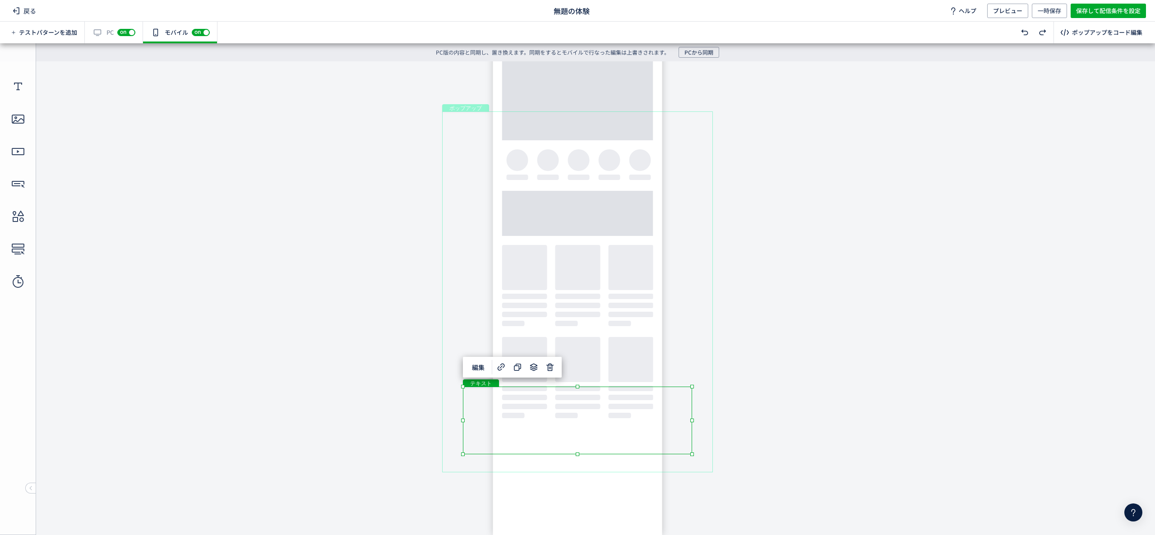
click at [892, 397] on body "undefined ポップアップ undefined ポップアップ クローズボタン テキスト 画像" at bounding box center [577, 291] width 1155 height 460
click at [292, 96] on body "undefined ポップアップ undefined ポップアップ クローズボタン テキスト 画像" at bounding box center [577, 291] width 1155 height 460
click at [1002, 214] on body "undefined ポップアップ undefined ポップアップ クローズボタン テキスト 画像" at bounding box center [577, 291] width 1155 height 460
click at [653, 117] on div "画像" at bounding box center [578, 241] width 272 height 259
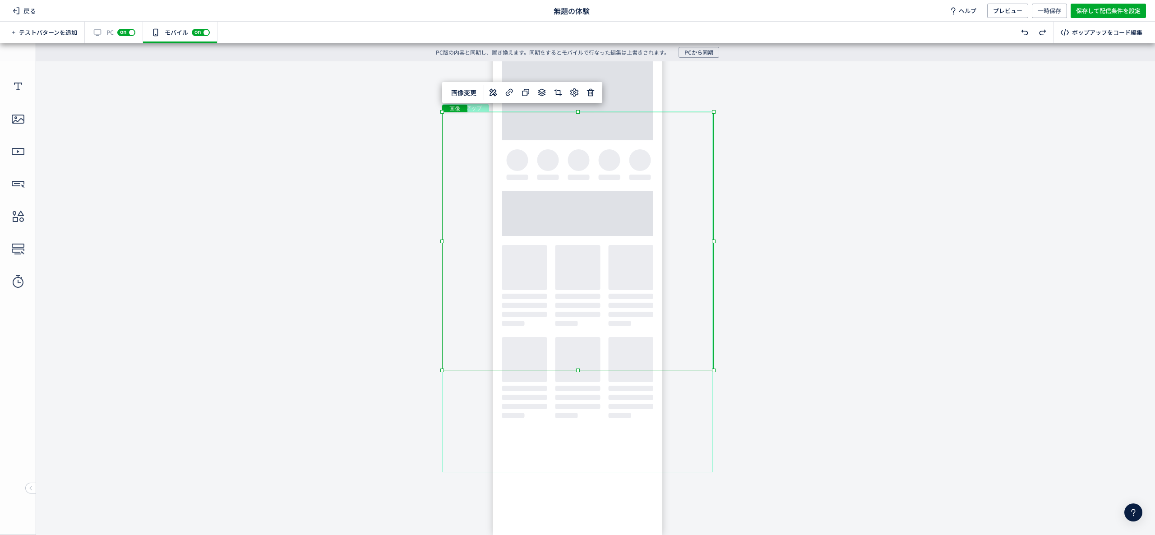
click at [700, 419] on div "ポップアップ" at bounding box center [577, 291] width 271 height 361
click at [520, 95] on span "背景とスタイル" at bounding box center [525, 92] width 55 height 14
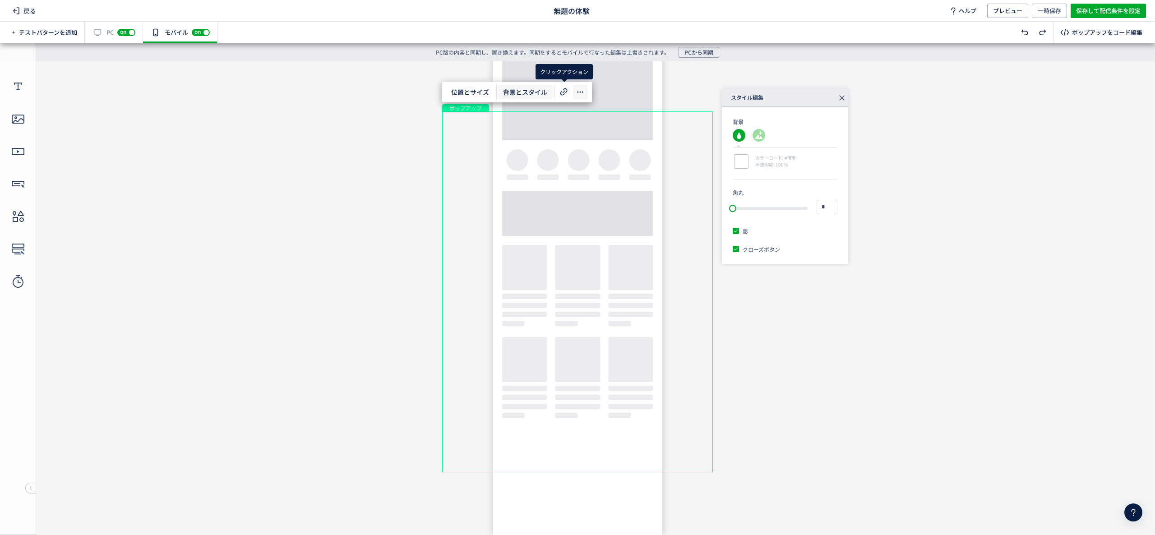
click at [580, 93] on icon at bounding box center [580, 92] width 11 height 11
click at [538, 90] on span "背景とスタイル" at bounding box center [525, 92] width 55 height 14
click at [480, 92] on span "位置とサイズ" at bounding box center [470, 92] width 49 height 14
click at [501, 90] on span "背景とスタイル" at bounding box center [525, 92] width 55 height 14
click at [1019, 366] on body "undefined ポップアップ undefined ポップアップ クローズボタン テキスト 画像" at bounding box center [577, 291] width 1155 height 460
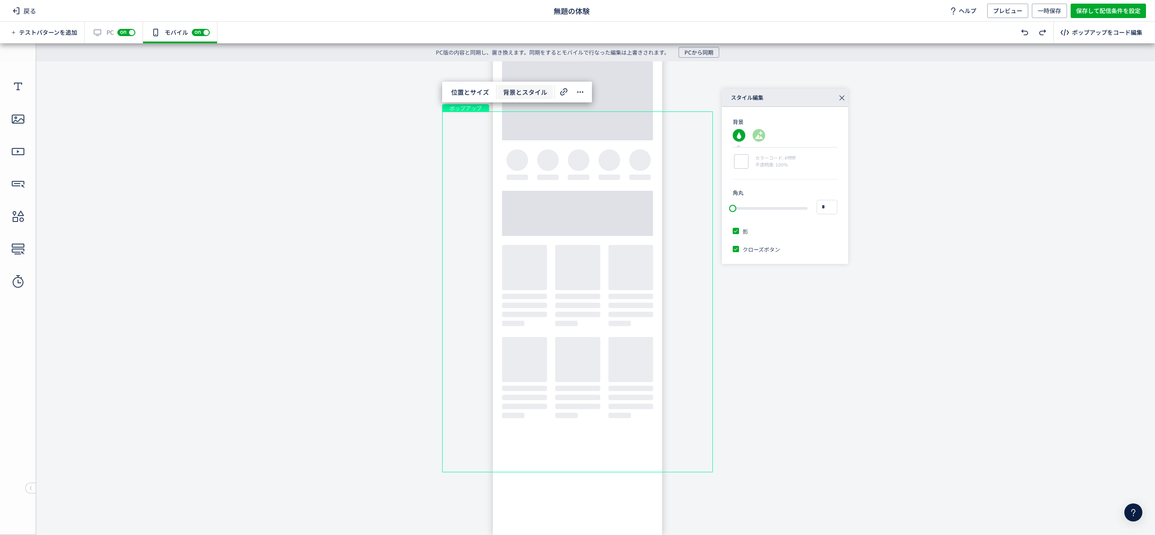
click at [1101, 123] on body "undefined ポップアップ undefined ポップアップ クローズボタン テキスト 画像" at bounding box center [577, 291] width 1155 height 460
click at [103, 26] on div "有効な編集箇所が確認されません PC off on" at bounding box center [114, 33] width 58 height 22
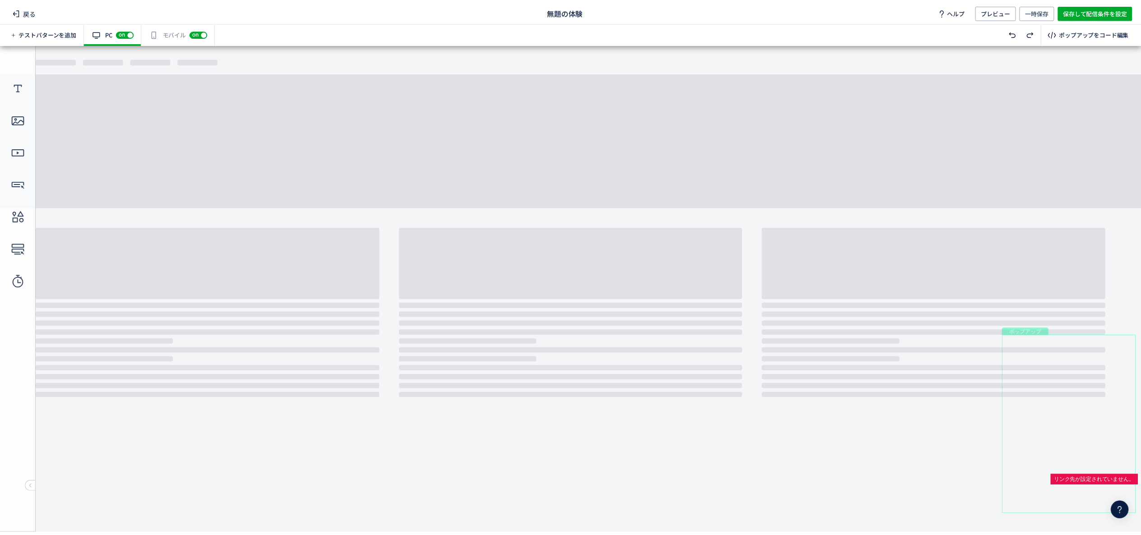
scroll to position [0, 0]
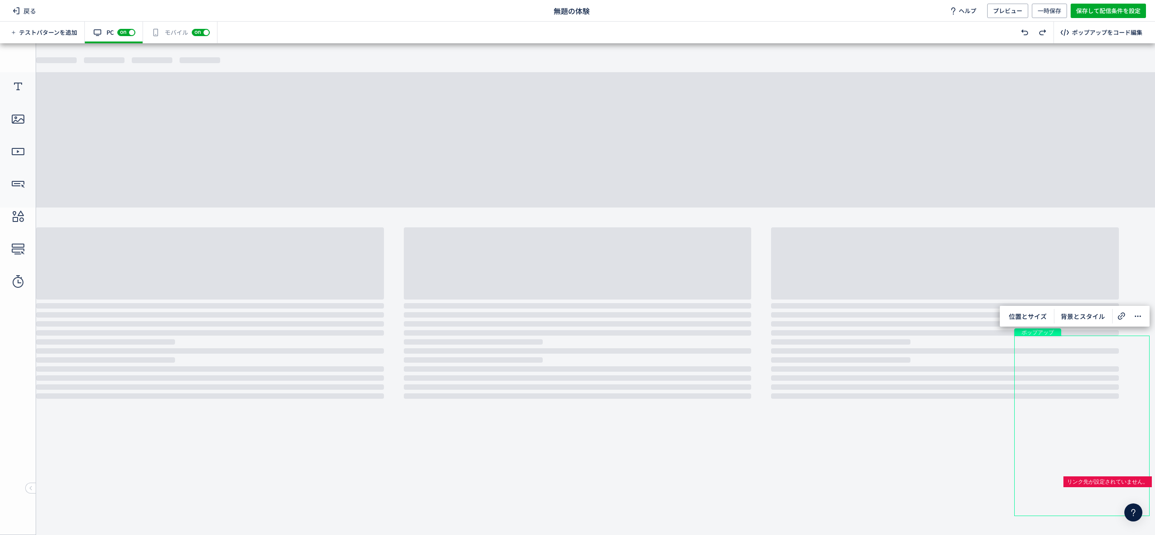
click at [118, 32] on span "on" at bounding box center [123, 32] width 12 height 7
click at [1131, 9] on span "保存して配信条件を設定" at bounding box center [1108, 11] width 65 height 14
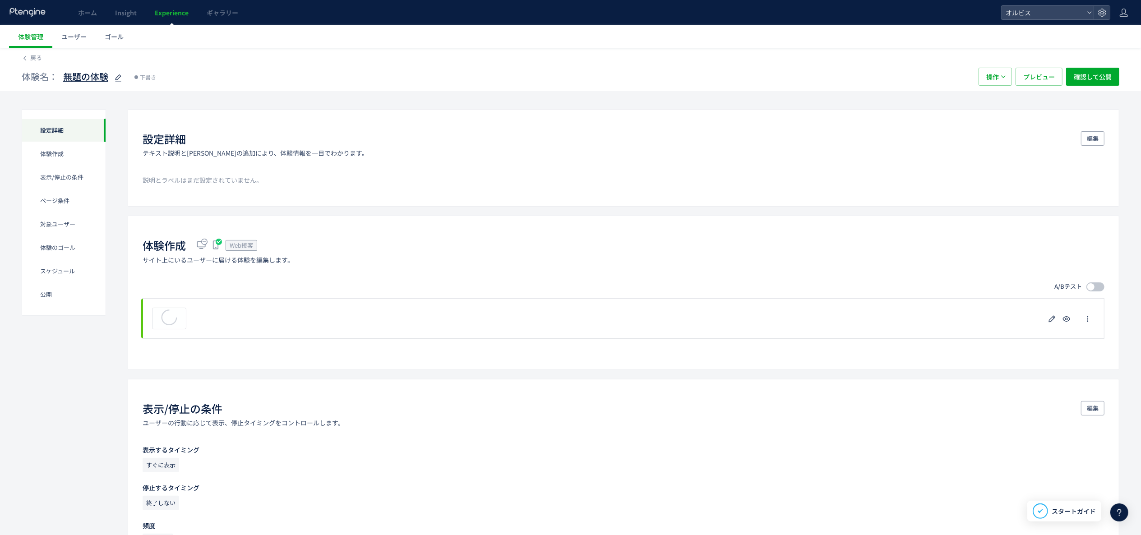
click at [120, 76] on icon at bounding box center [118, 78] width 11 height 11
type input "**********"
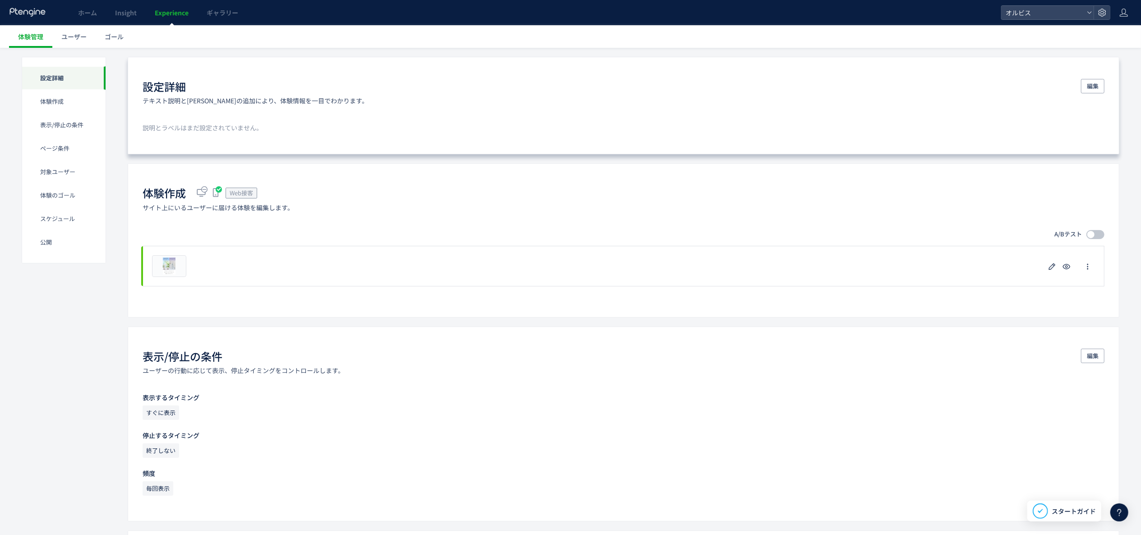
scroll to position [0, 0]
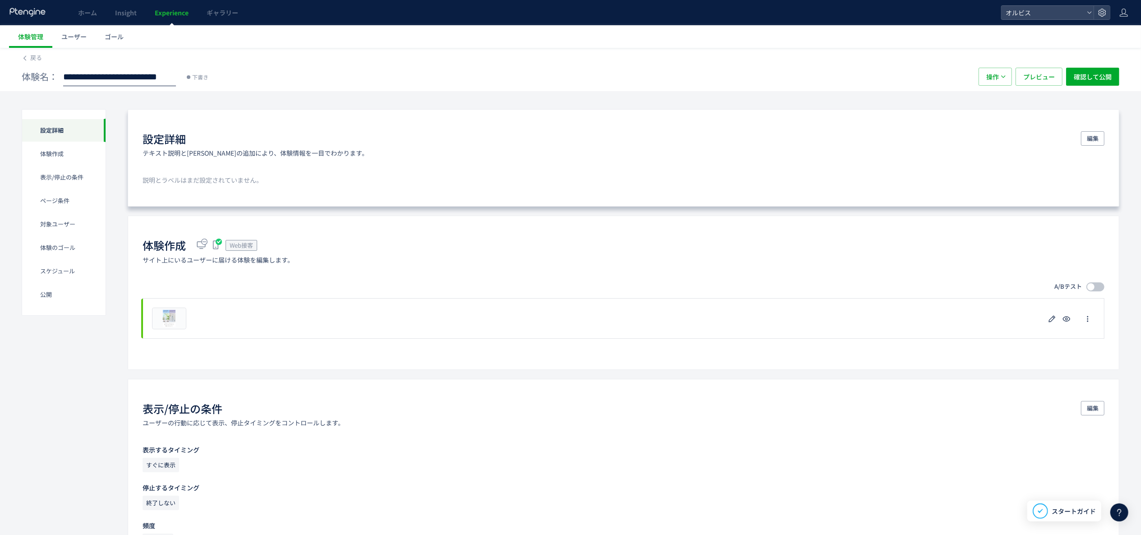
click at [829, 125] on div "設定詳細 テキスト説明と[PERSON_NAME]の追加により、体験情報を一目でわかります。 編集 説明とラベルはまだ設定されていません。" at bounding box center [624, 157] width 992 height 97
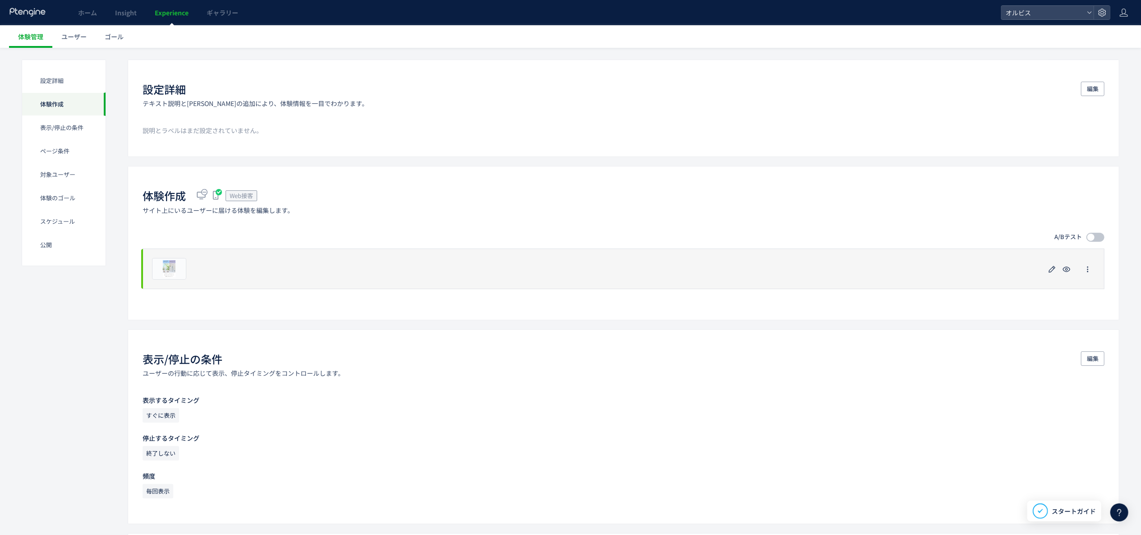
scroll to position [181, 0]
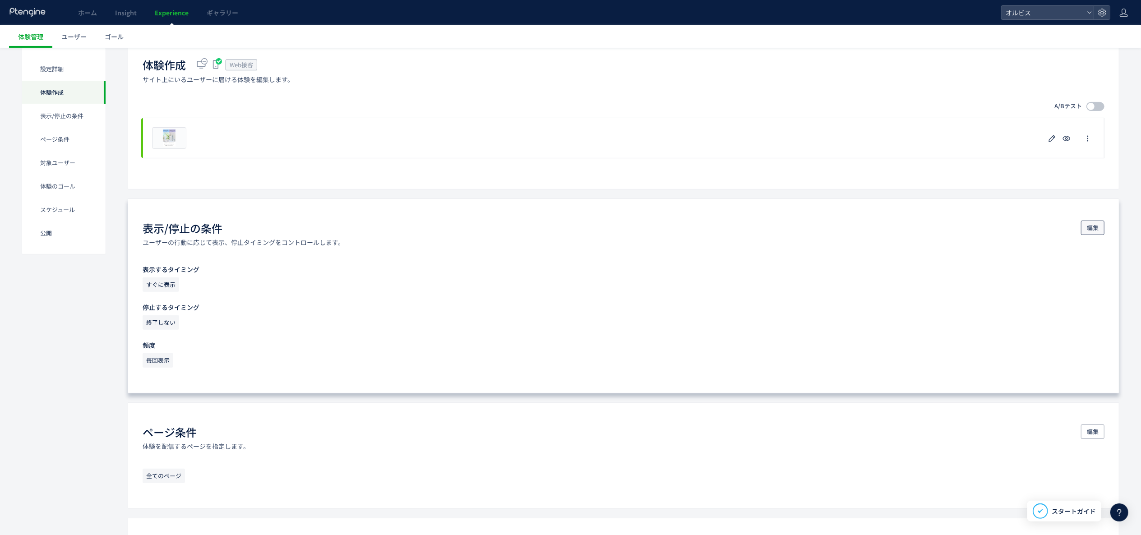
click at [1089, 227] on span "編集" at bounding box center [1093, 228] width 12 height 14
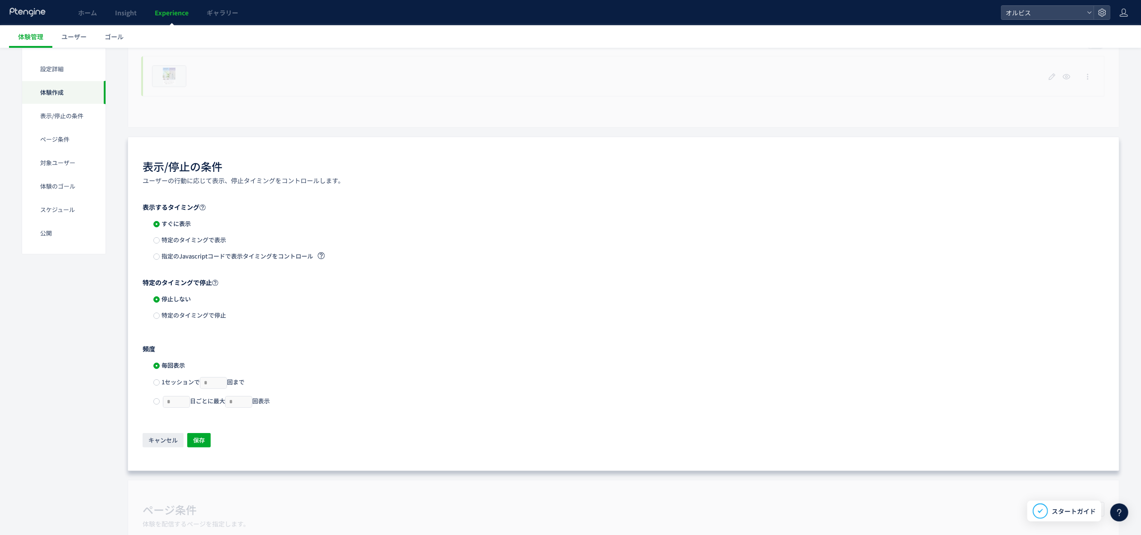
scroll to position [271, 0]
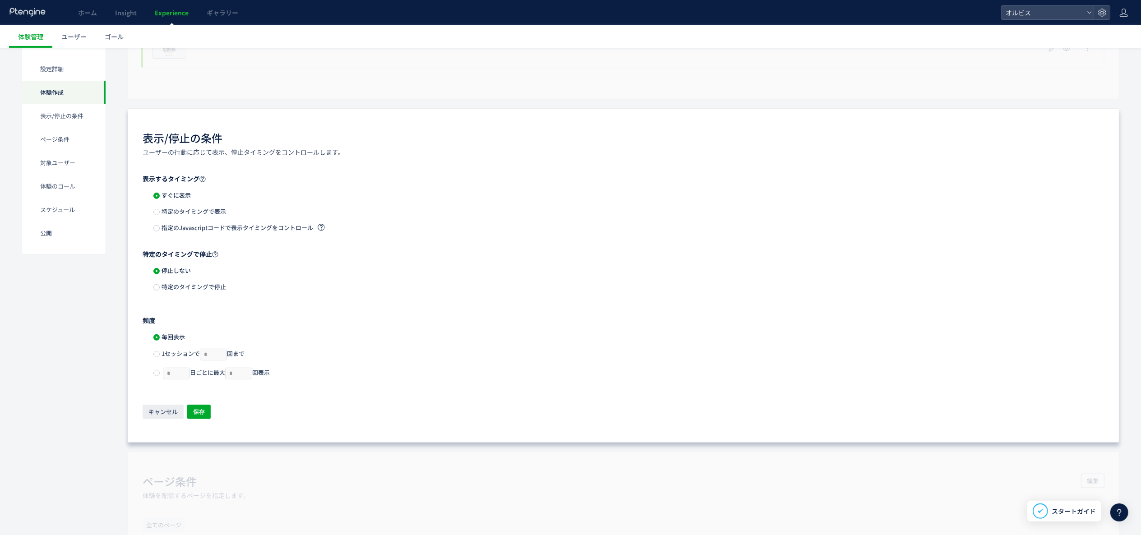
click at [203, 209] on span "特定のタイミングで表示" at bounding box center [193, 211] width 66 height 9
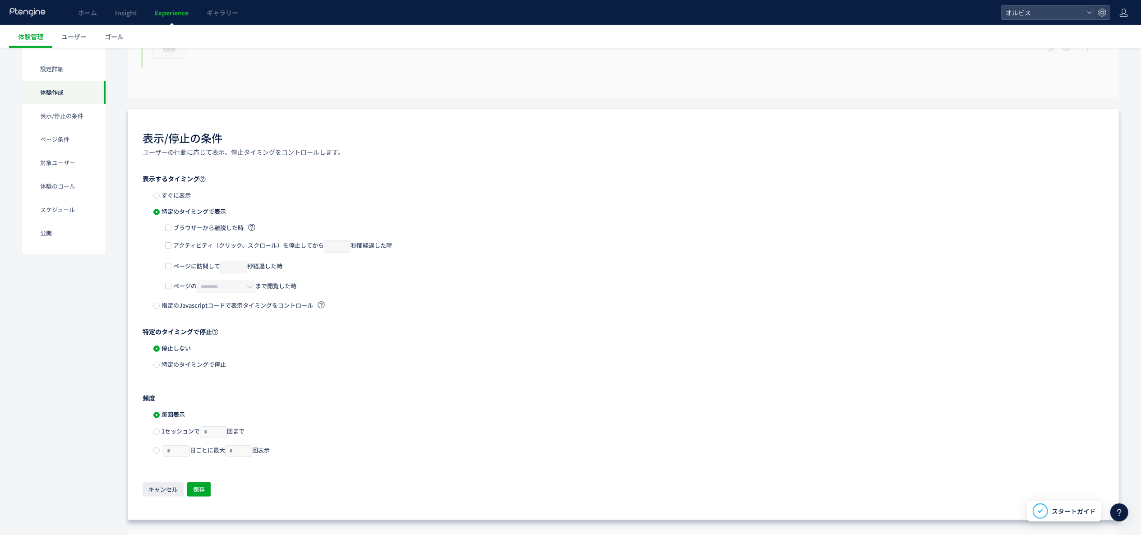
click at [191, 290] on span "ページの ******** まで閲覧した時" at bounding box center [234, 287] width 125 height 13
click at [212, 288] on input "********" at bounding box center [226, 287] width 59 height 13
click at [0, 0] on li "80%" at bounding box center [0, 0] width 0 height 0
type input "***"
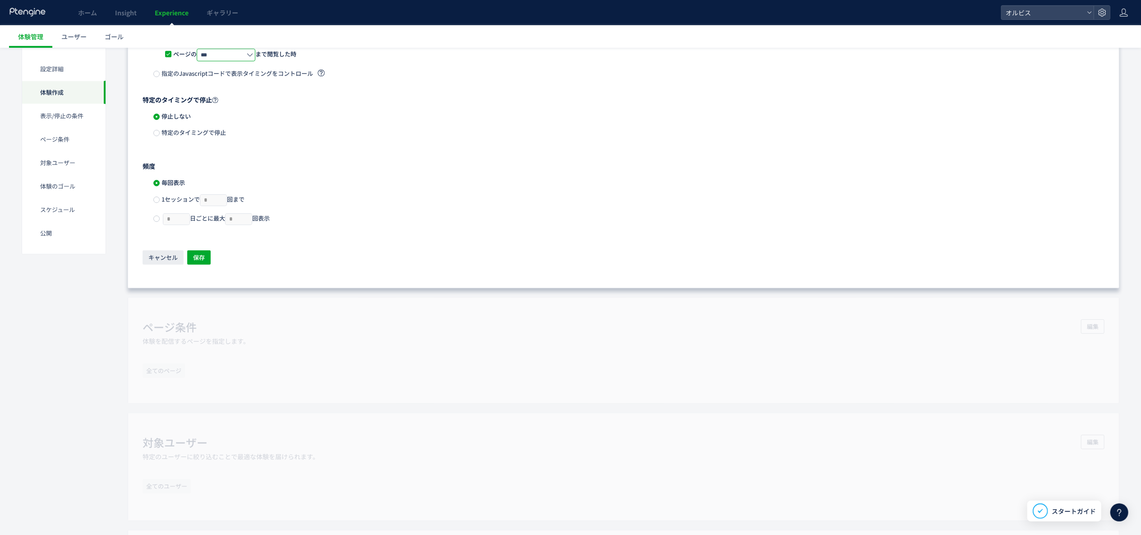
scroll to position [542, 0]
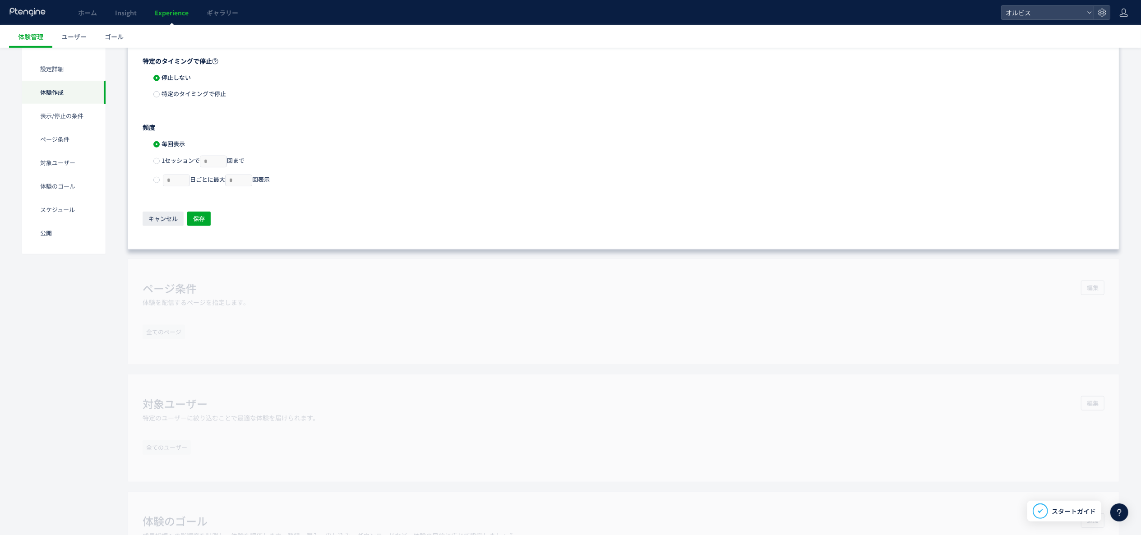
click at [187, 162] on span "1セッションで * 回まで" at bounding box center [202, 160] width 85 height 9
click at [201, 218] on span "保存" at bounding box center [199, 219] width 12 height 14
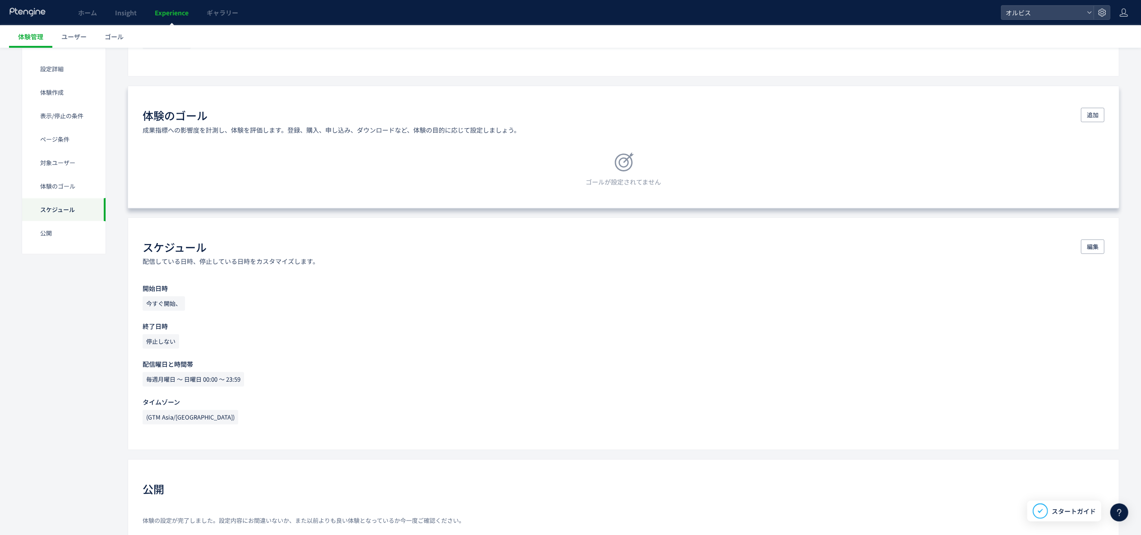
scroll to position [831, 0]
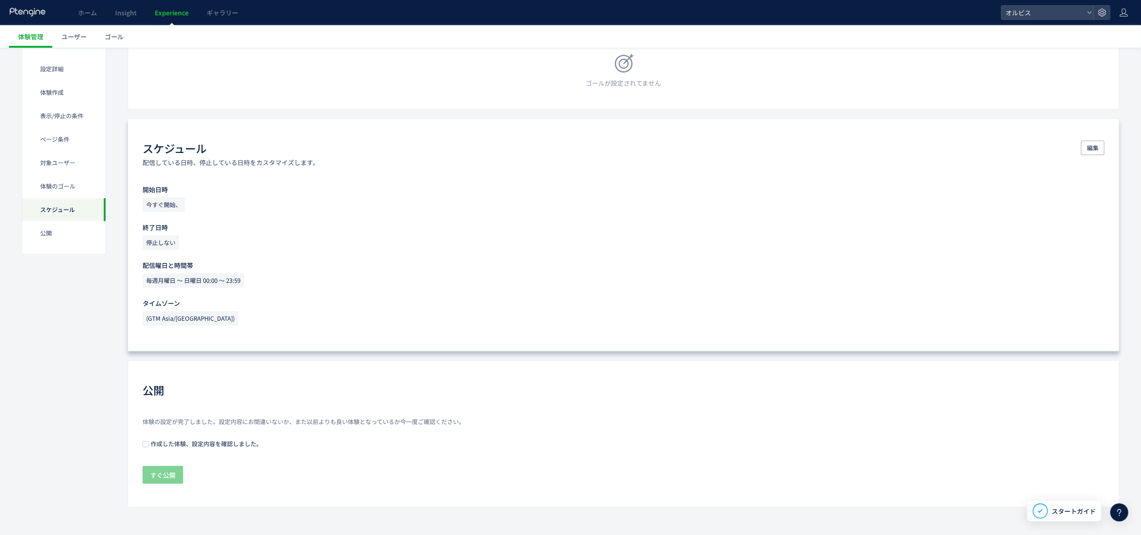
click at [170, 198] on span "今すぐ開始、" at bounding box center [164, 205] width 42 height 14
click at [1100, 144] on button "編集" at bounding box center [1092, 148] width 23 height 14
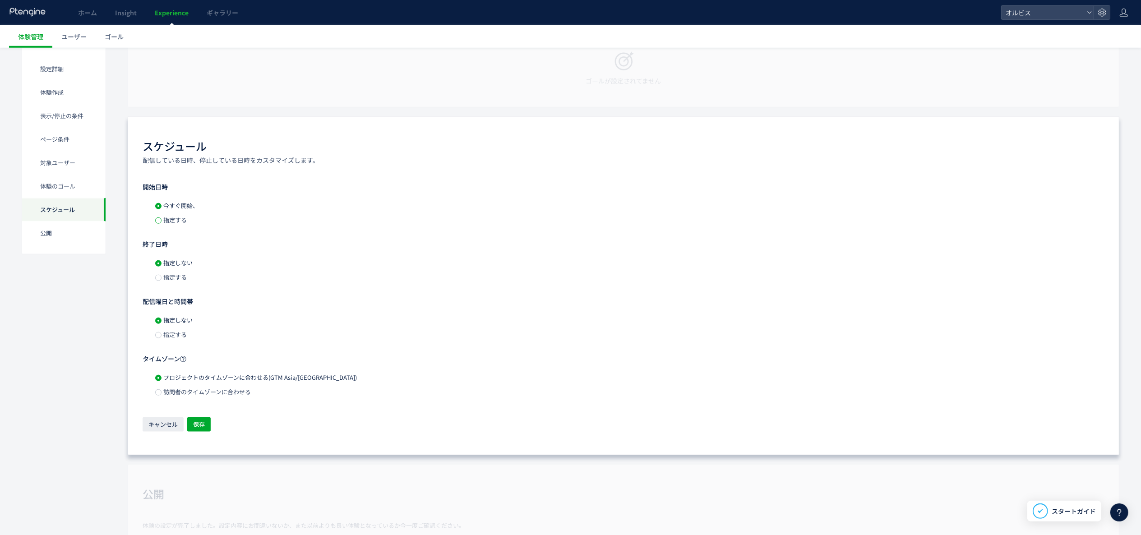
click at [161, 223] on span at bounding box center [158, 221] width 6 height 6
click at [245, 225] on input "**********" at bounding box center [245, 221] width 99 height 14
click at [0, 0] on span "12" at bounding box center [0, 0] width 0 height 0
type input "**********"
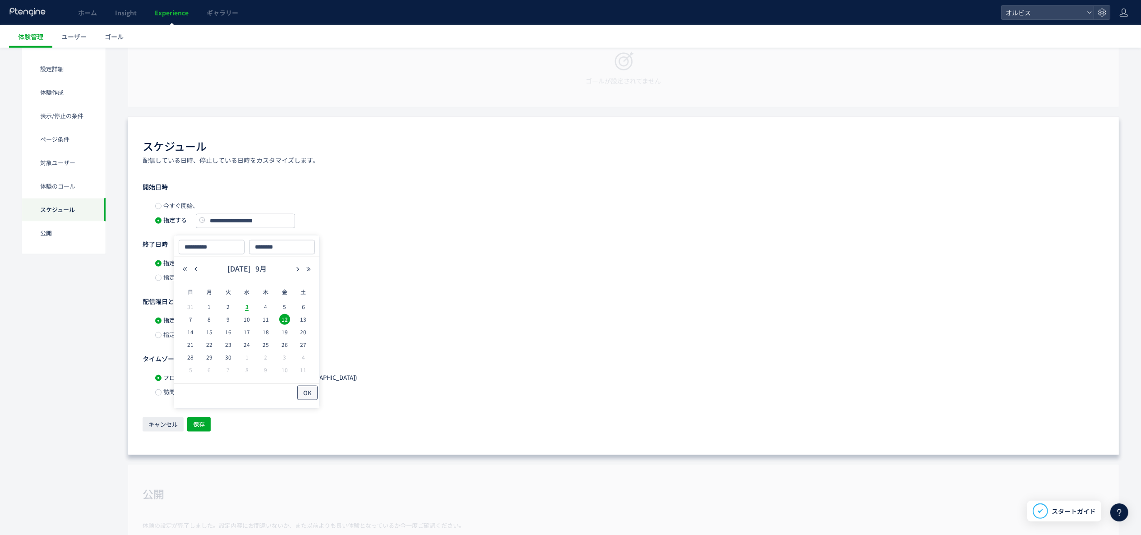
click at [311, 386] on button "OK" at bounding box center [307, 393] width 20 height 14
click at [179, 279] on span "指定する" at bounding box center [174, 277] width 25 height 9
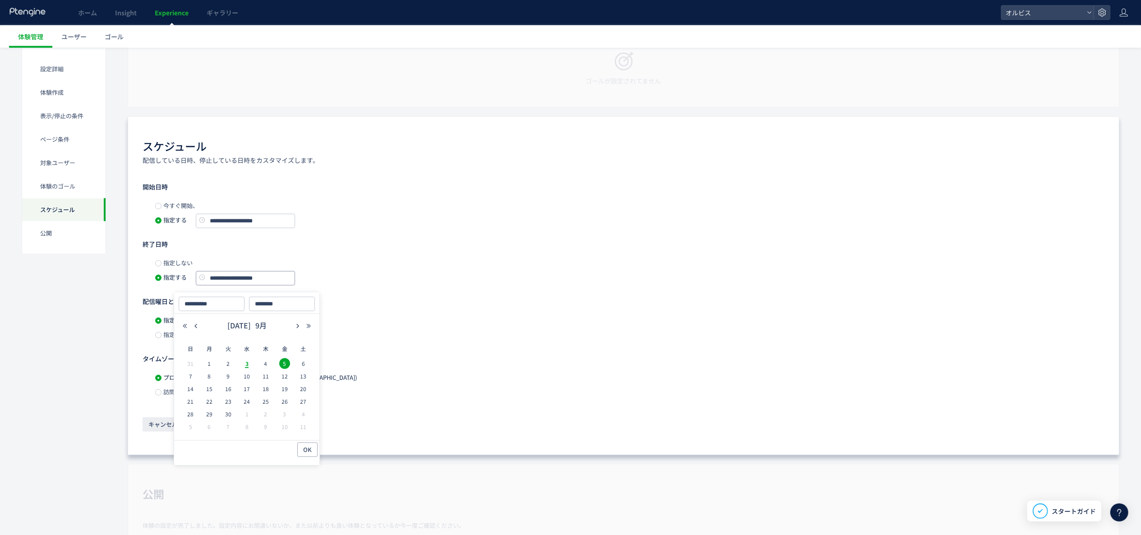
click at [246, 285] on input "**********" at bounding box center [245, 278] width 99 height 14
click at [0, 0] on span "30" at bounding box center [0, 0] width 0 height 0
type input "**********"
click at [309, 450] on span "OK" at bounding box center [307, 450] width 9 height 14
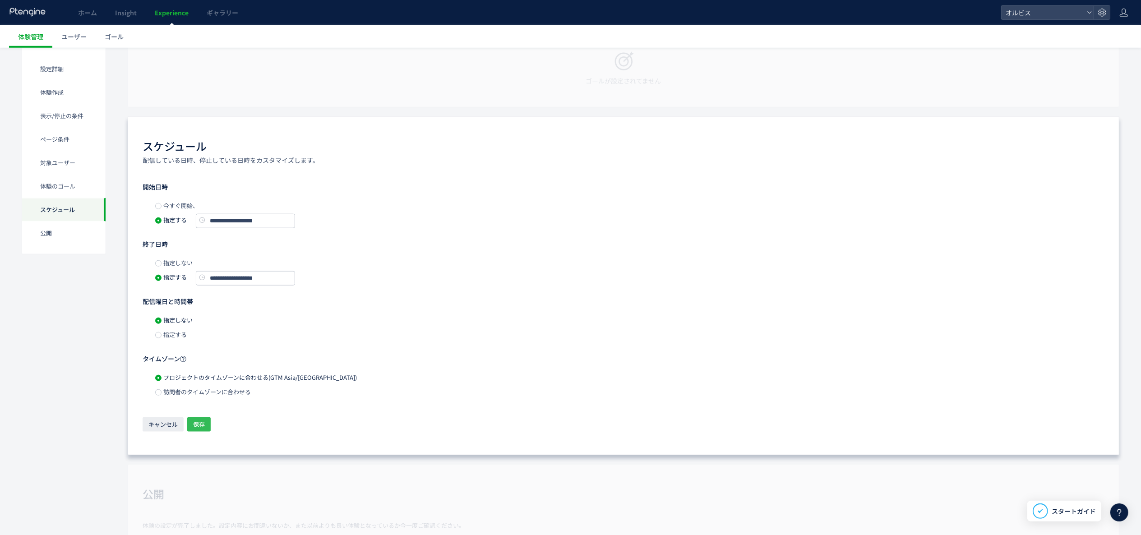
click at [204, 423] on span "保存" at bounding box center [199, 424] width 12 height 14
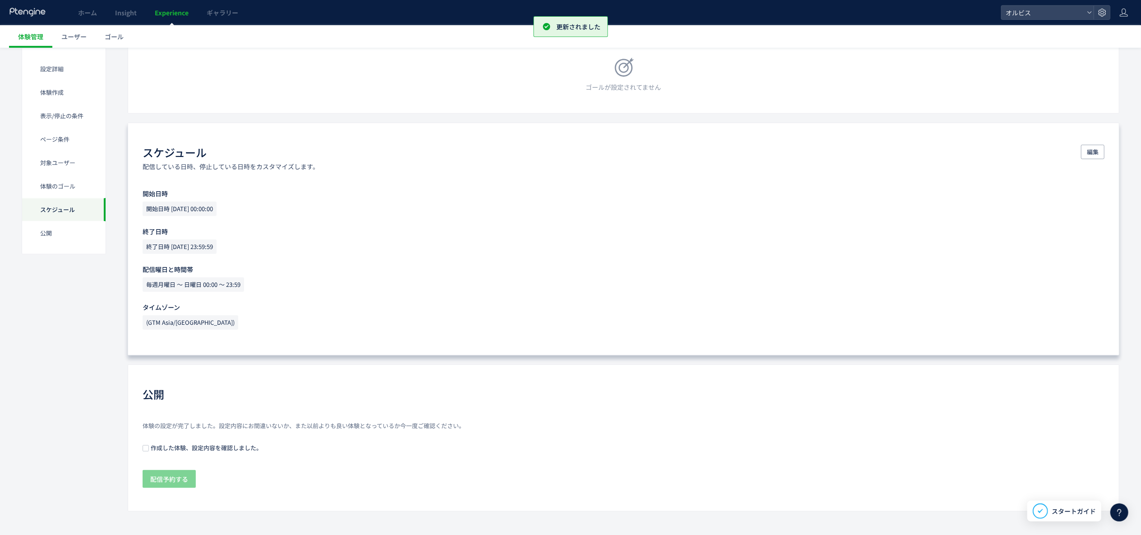
scroll to position [0, 0]
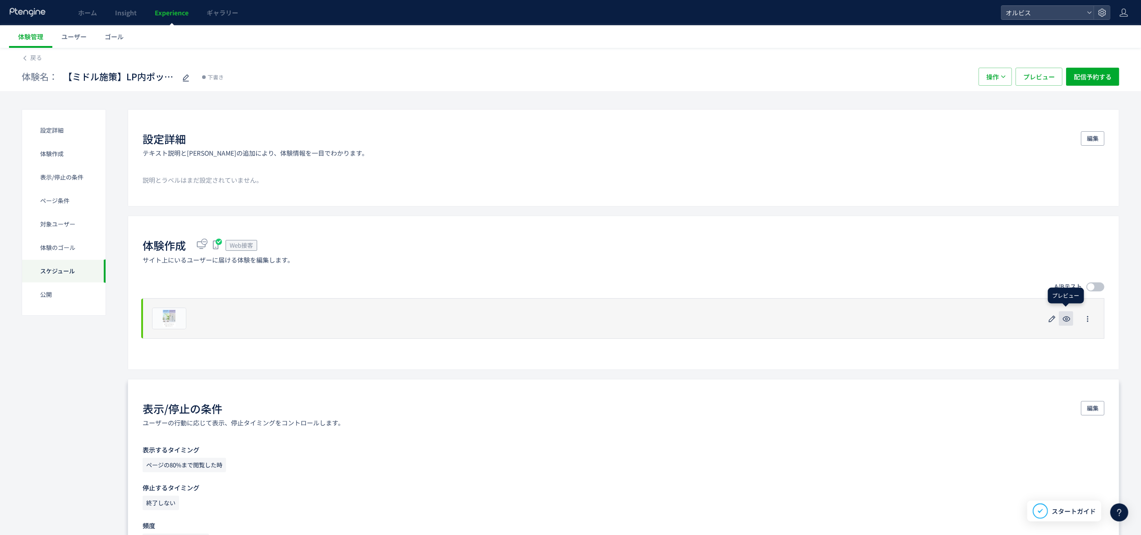
click at [1071, 320] on use "button" at bounding box center [1067, 318] width 8 height 5
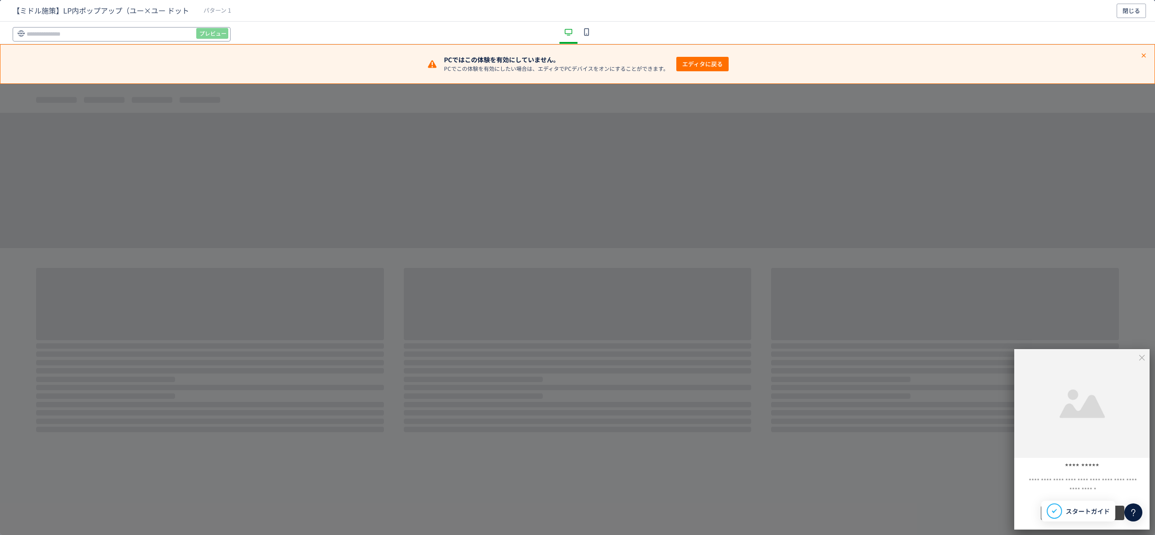
click at [90, 29] on input "dialog" at bounding box center [122, 34] width 218 height 14
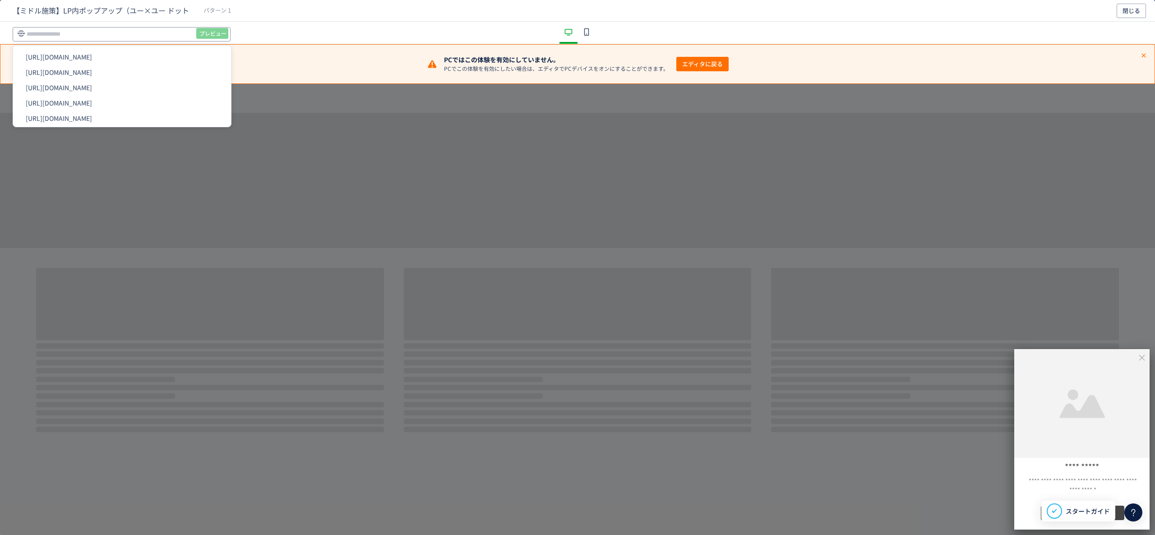
paste input "**********"
type input "**********"
click at [0, 0] on span "プレビュー" at bounding box center [0, 0] width 0 height 0
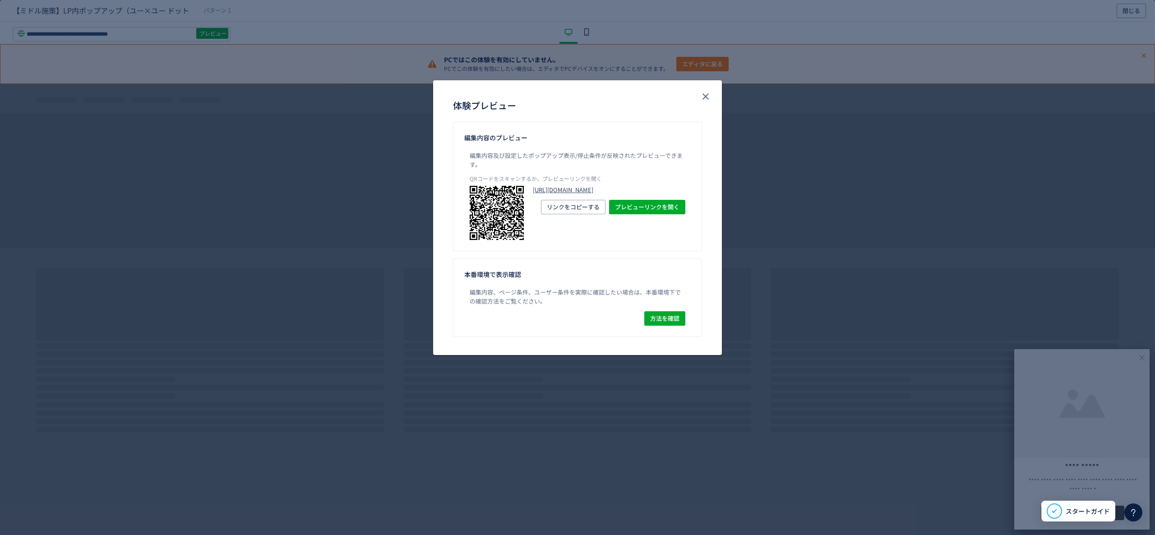
click at [0, 0] on link "[URL][DOMAIN_NAME]" at bounding box center [0, 0] width 0 height 0
click at [0, 0] on icon "close" at bounding box center [0, 0] width 0 height 0
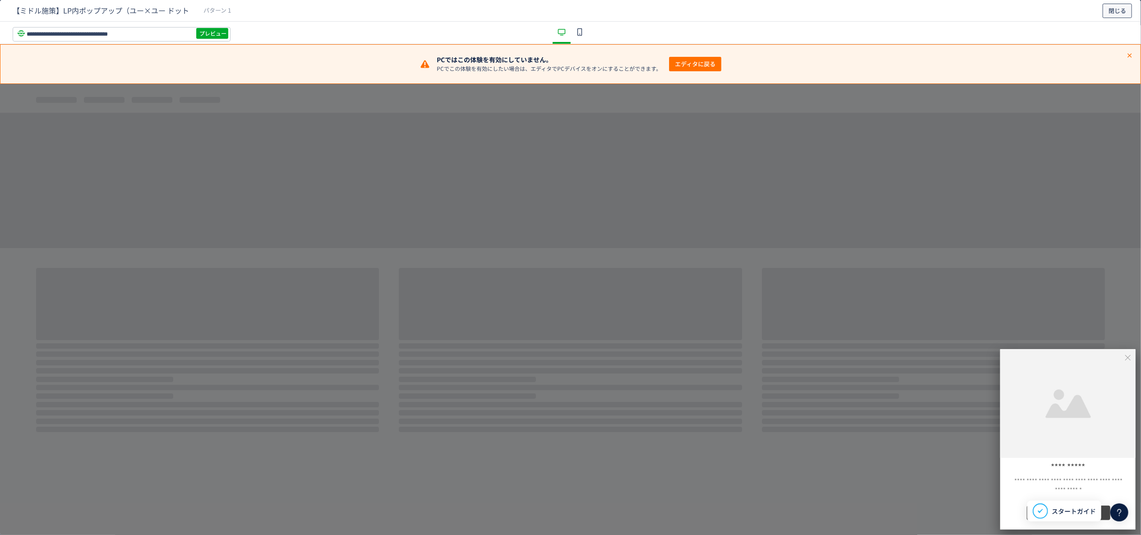
click at [0, 0] on span "閉じる" at bounding box center [0, 0] width 0 height 0
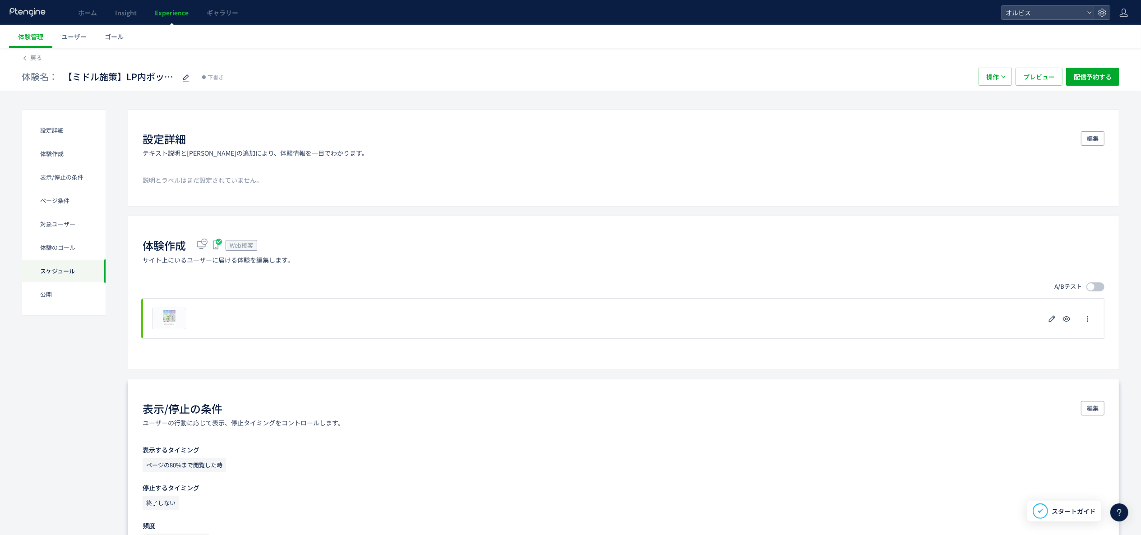
click at [29, 62] on div "体験名： 【ミドル施策】LP内ポップアップ（ユー×ユー ドット 下書き 操作 プレビュー 配信予約する" at bounding box center [571, 76] width 1098 height 29
click at [31, 57] on span "戻る" at bounding box center [36, 57] width 12 height 9
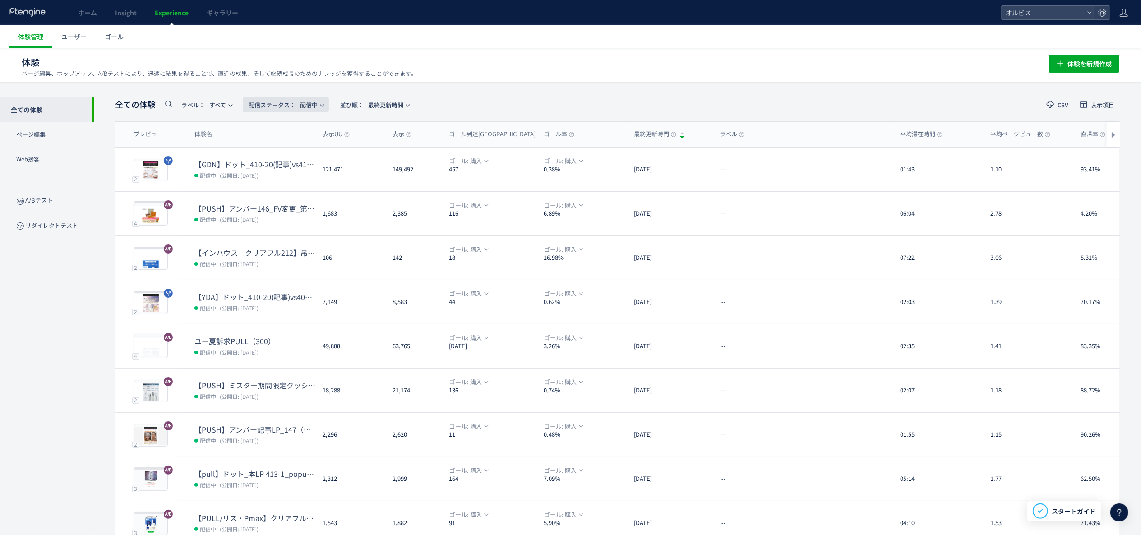
click at [278, 107] on span "配信ステータス​：" at bounding box center [272, 105] width 47 height 9
drag, startPoint x: 284, startPoint y: 201, endPoint x: 293, endPoint y: 124, distance: 77.7
click at [293, 124] on ul "すべて 配信中 予約中 停止中 下書き" at bounding box center [288, 163] width 37 height 90
click at [0, 0] on li "すべて" at bounding box center [0, 0] width 0 height 0
